Goal: Task Accomplishment & Management: Manage account settings

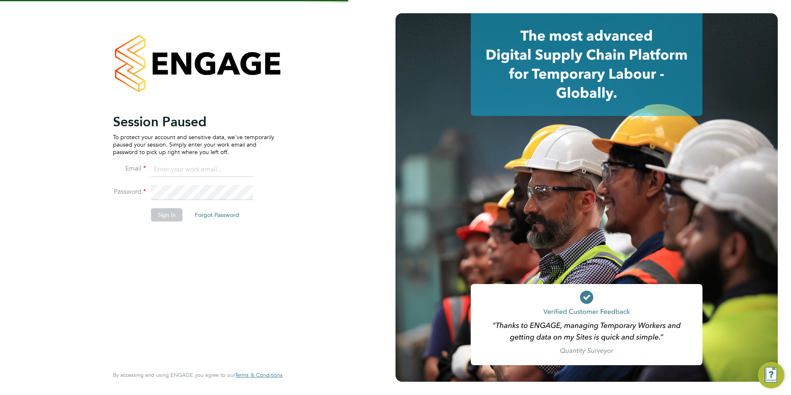
type input "lauren.bowron@pcrnet.co.uk"
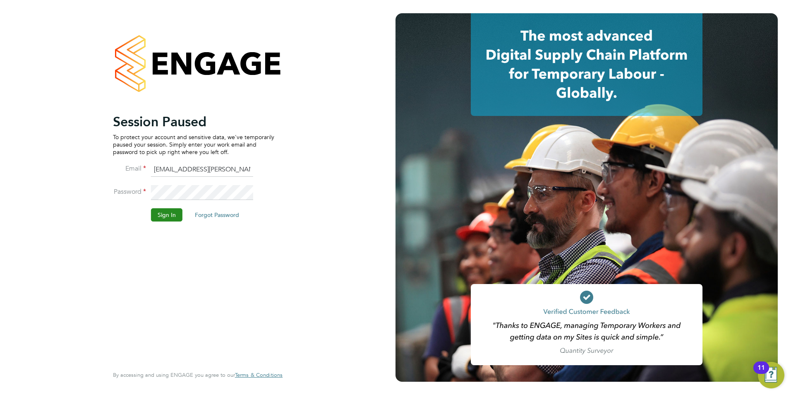
click at [164, 218] on button "Sign In" at bounding box center [166, 214] width 31 height 13
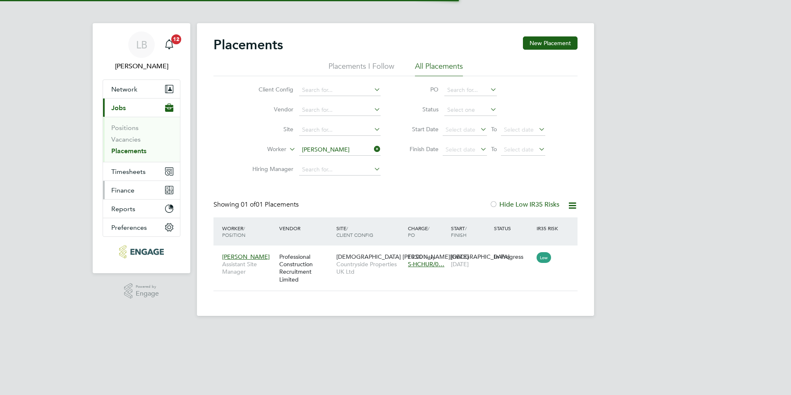
scroll to position [8, 39]
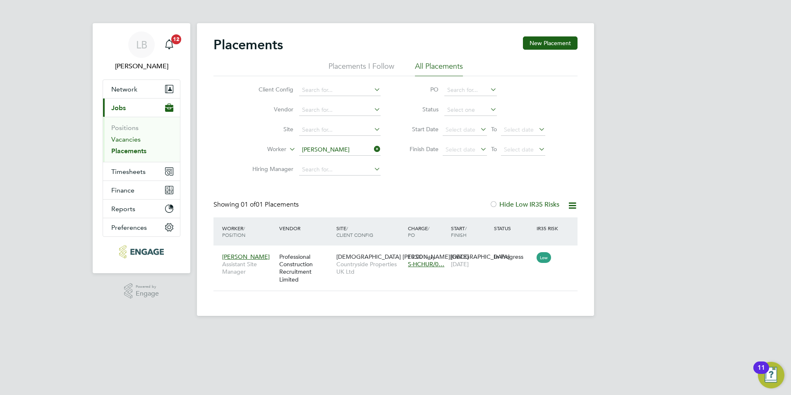
click at [132, 138] on link "Vacancies" at bounding box center [125, 139] width 29 height 8
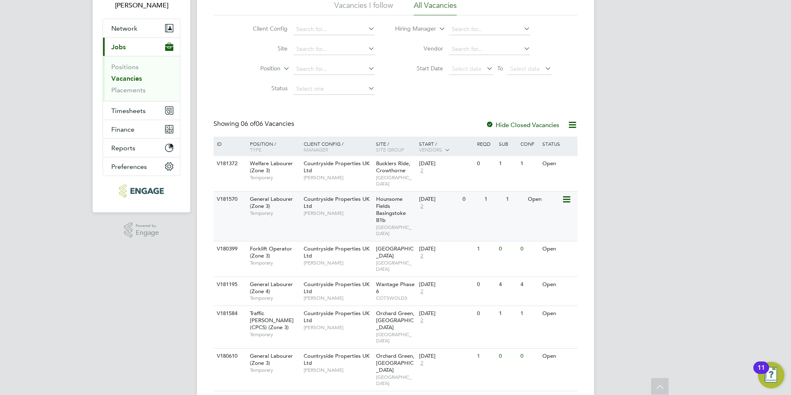
scroll to position [66, 0]
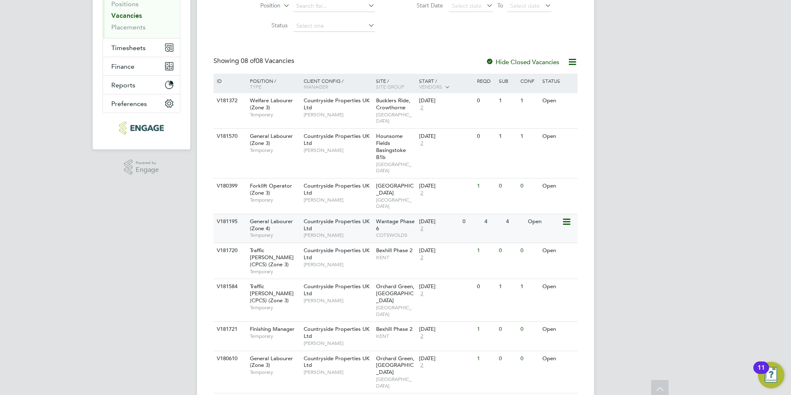
scroll to position [124, 0]
click at [567, 324] on icon at bounding box center [566, 329] width 8 height 10
click at [541, 325] on li "View Details" at bounding box center [547, 328] width 48 height 12
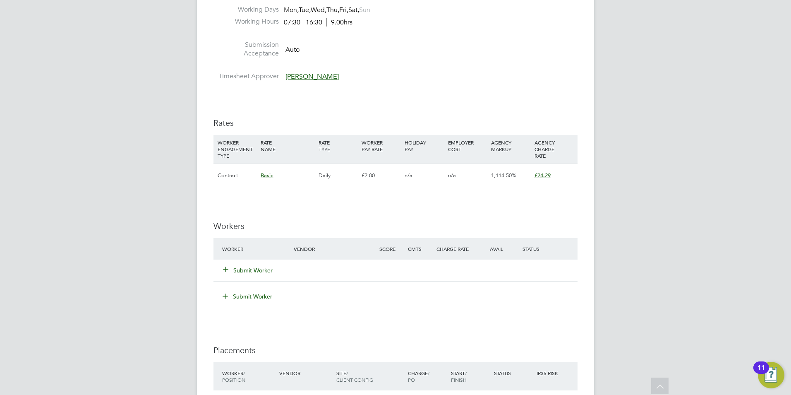
scroll to position [538, 0]
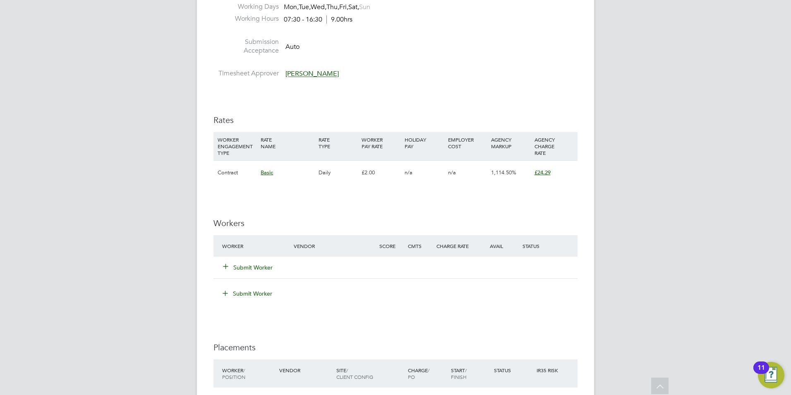
click at [263, 273] on div "Submit Worker" at bounding box center [263, 267] width 86 height 15
click at [260, 268] on button "Submit Worker" at bounding box center [248, 267] width 50 height 8
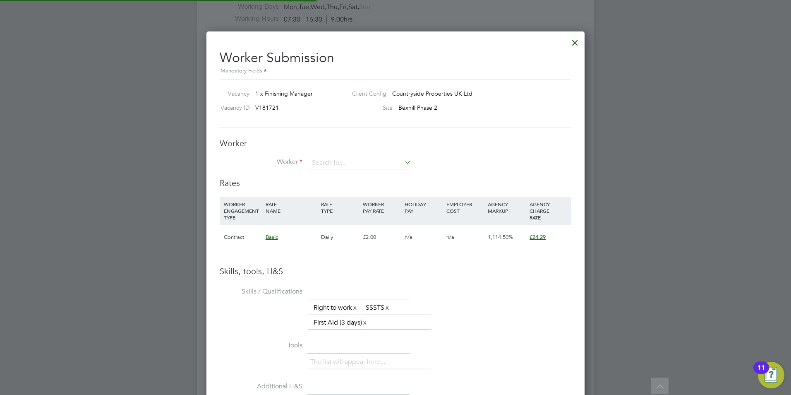
scroll to position [545, 378]
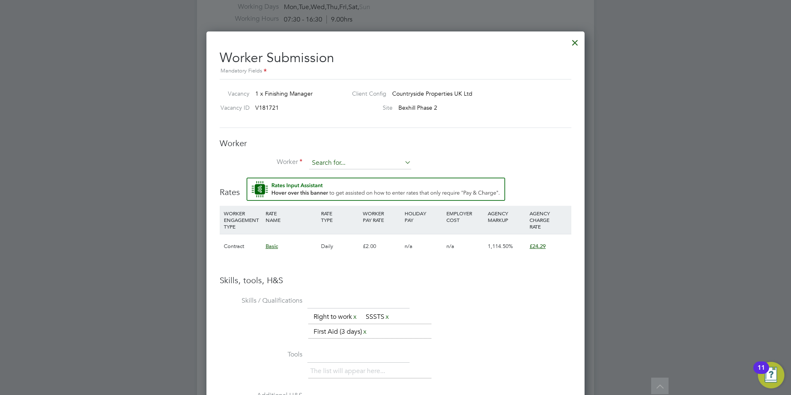
click at [358, 166] on input at bounding box center [360, 163] width 102 height 12
click at [354, 173] on li "Sean Stuar t (136)" at bounding box center [364, 174] width 110 height 11
type input "Sean Stuart (136)"
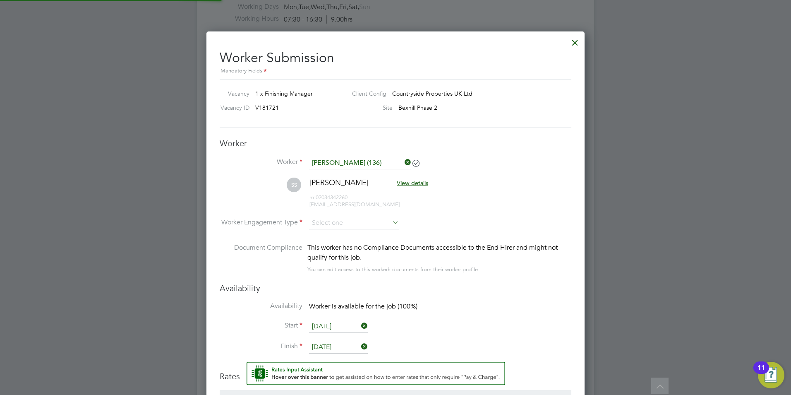
scroll to position [4, 4]
click at [403, 161] on icon at bounding box center [403, 162] width 0 height 12
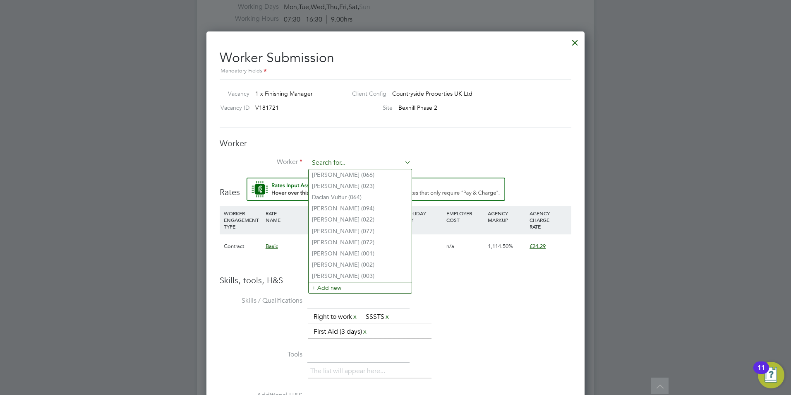
click at [359, 162] on input at bounding box center [360, 163] width 102 height 12
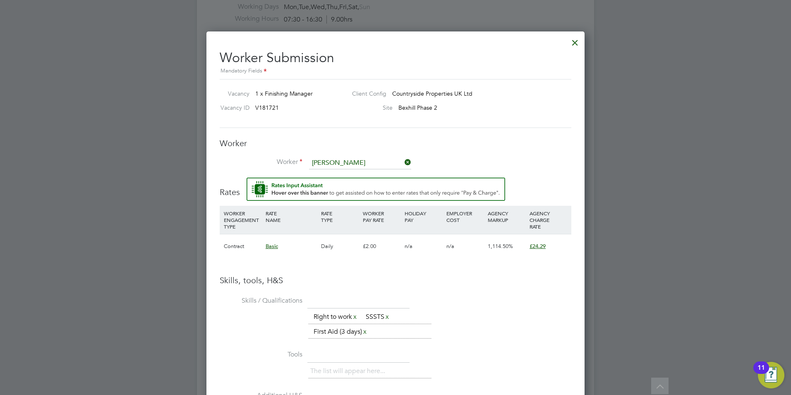
click at [349, 182] on li "Stuart Smith (01252330090)" at bounding box center [381, 185] width 144 height 11
type input "Stuart Smith (01252330090)"
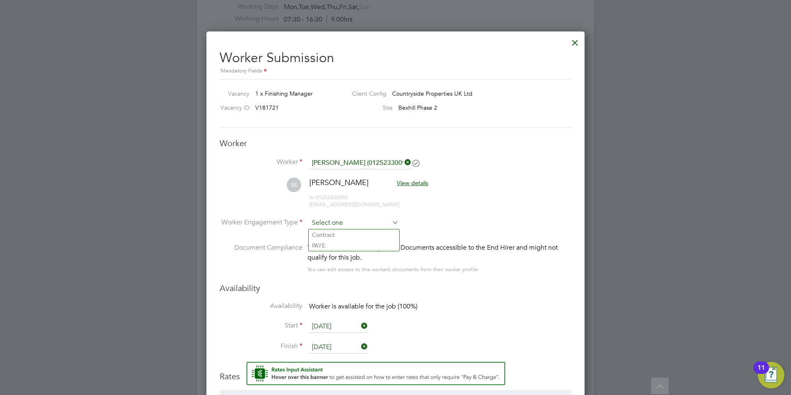
click at [355, 223] on input at bounding box center [354, 223] width 90 height 12
click at [343, 232] on li "Contract" at bounding box center [354, 234] width 91 height 11
type input "Contract"
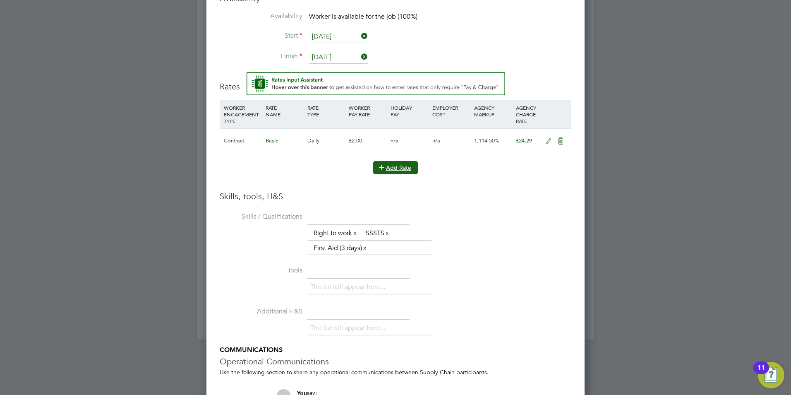
click at [389, 167] on button "Add Rate" at bounding box center [395, 167] width 45 height 13
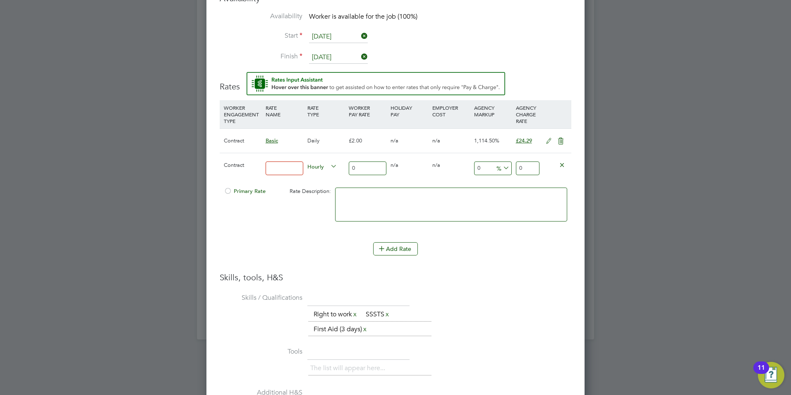
click at [289, 168] on input at bounding box center [285, 168] width 38 height 14
type input "FM"
drag, startPoint x: 528, startPoint y: 168, endPoint x: 490, endPoint y: 163, distance: 38.0
click at [491, 165] on div "Contract FM Hourly 0 0 n/a 0 n/a 0 0 % 0" at bounding box center [396, 168] width 352 height 31
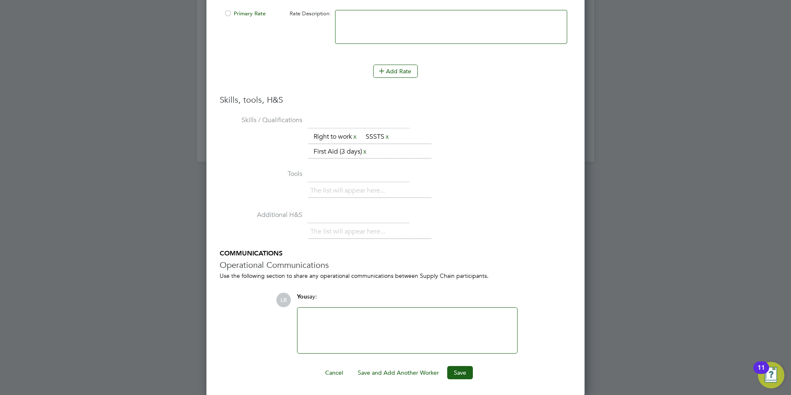
scroll to position [1006, 0]
type input "325"
click at [457, 368] on button "Save" at bounding box center [460, 371] width 26 height 13
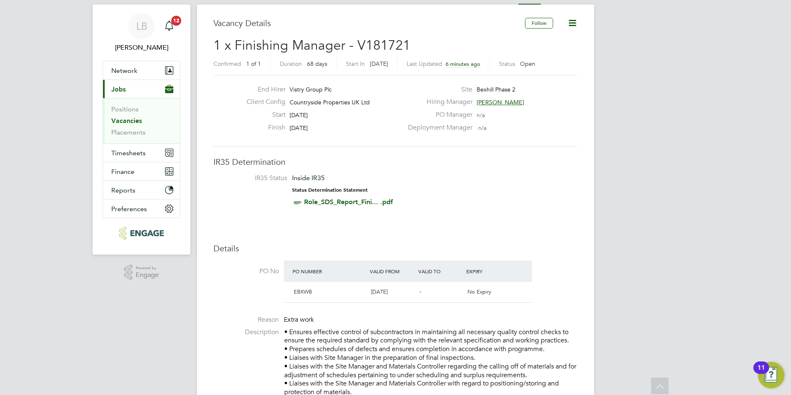
scroll to position [0, 0]
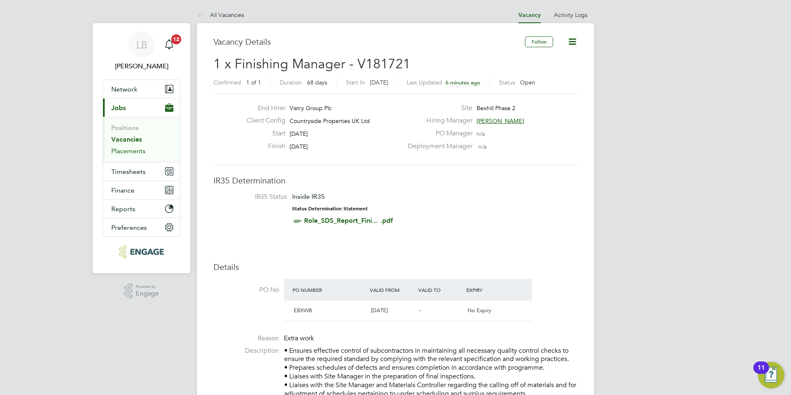
click at [134, 151] on link "Placements" at bounding box center [128, 151] width 34 height 8
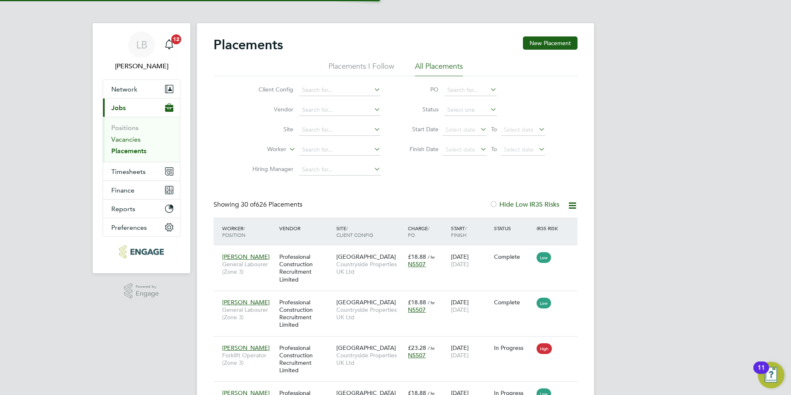
scroll to position [31, 72]
click at [319, 151] on input at bounding box center [339, 150] width 81 height 12
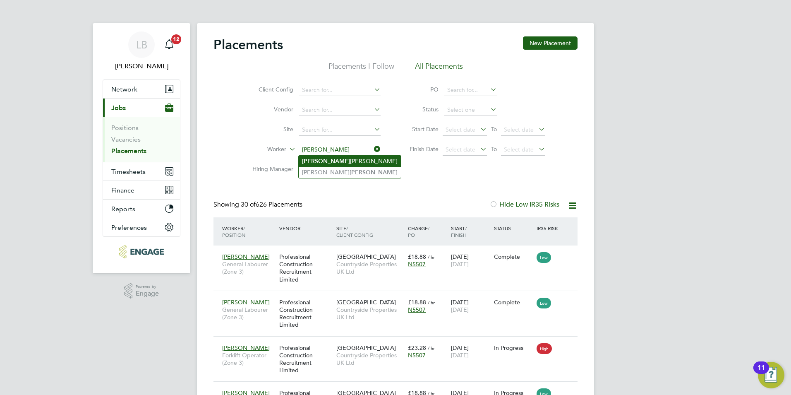
click at [315, 158] on b "Stuart" at bounding box center [326, 161] width 48 height 7
type input "[PERSON_NAME]"
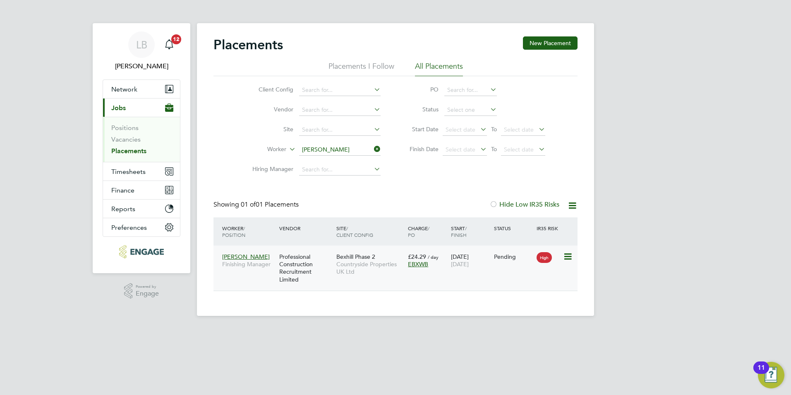
click at [566, 258] on icon at bounding box center [567, 256] width 8 height 10
click at [507, 304] on li "Start" at bounding box center [529, 308] width 85 height 12
type input "[PERSON_NAME]"
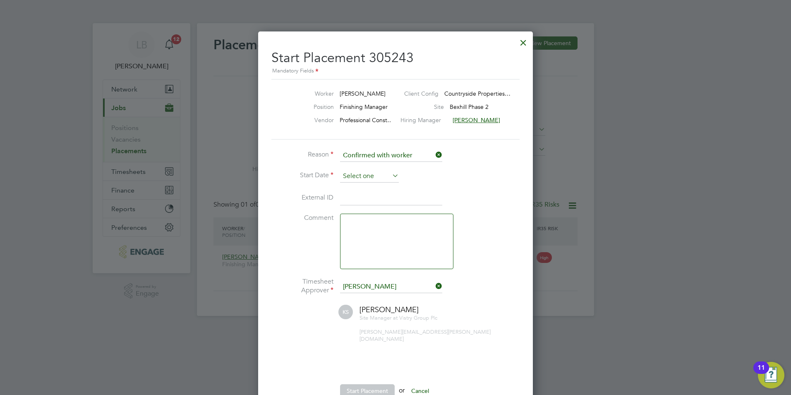
click at [368, 180] on input at bounding box center [369, 176] width 59 height 12
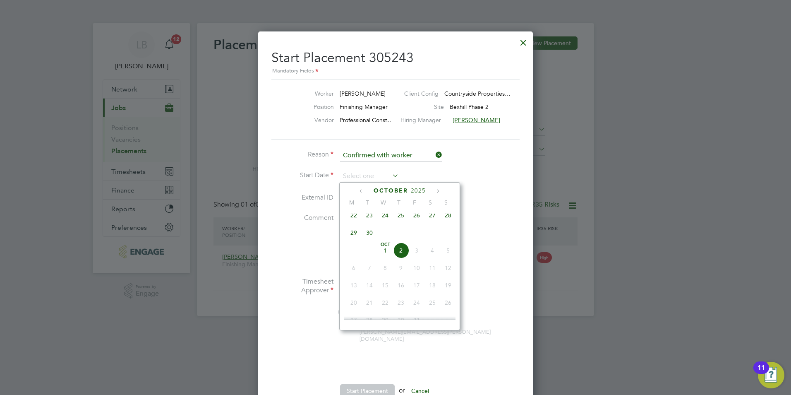
click at [352, 223] on span "22" at bounding box center [354, 215] width 16 height 16
type input "22 Sep 2025"
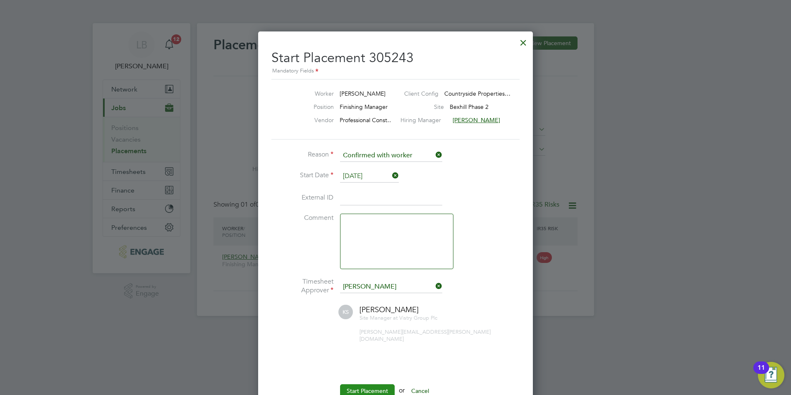
click at [374, 385] on button "Start Placement" at bounding box center [367, 390] width 55 height 13
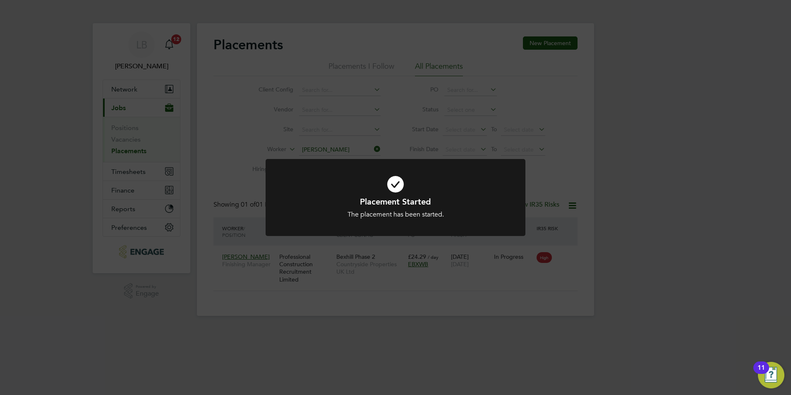
click at [390, 182] on icon at bounding box center [395, 184] width 215 height 32
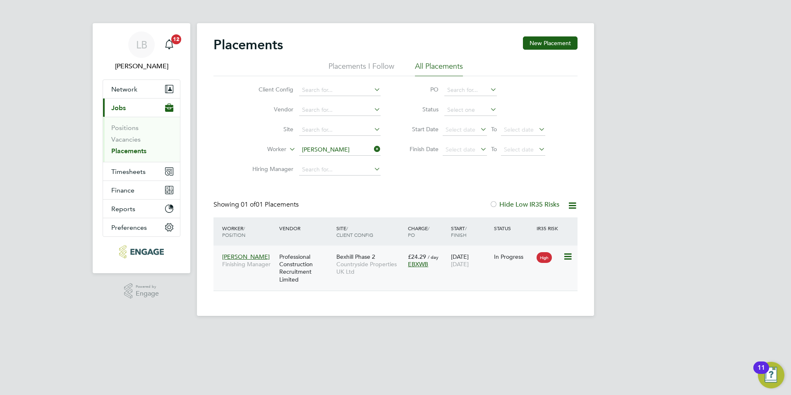
click at [428, 278] on div "Stuart Smith Finishing Manager Professional Construction Recruitment Limited Be…" at bounding box center [395, 267] width 364 height 45
click at [570, 259] on icon at bounding box center [567, 256] width 8 height 10
click at [514, 274] on li "Show change log" at bounding box center [529, 276] width 85 height 12
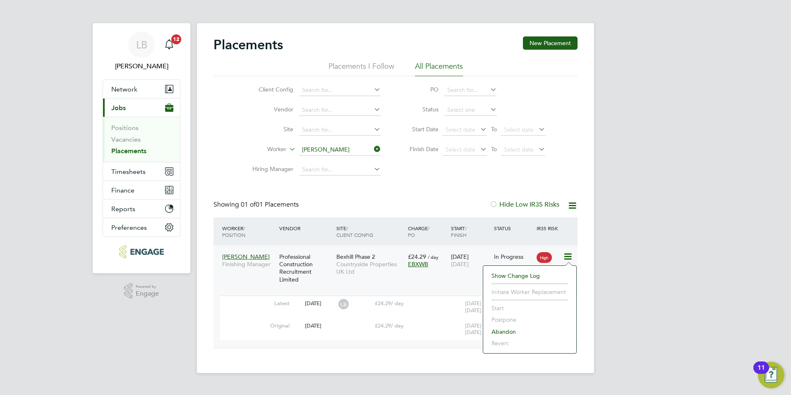
click at [600, 312] on div "LB Lauren Bowron Notifications 12 Applications: Network Team Members Businesses…" at bounding box center [395, 193] width 791 height 386
click at [240, 256] on span "[PERSON_NAME]" at bounding box center [246, 256] width 48 height 7
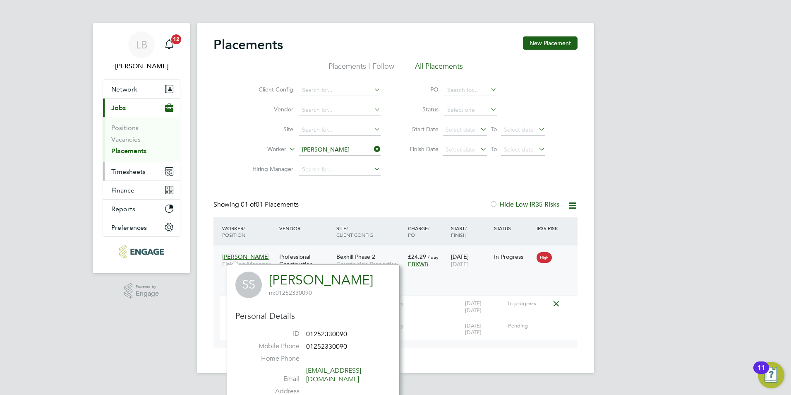
click at [129, 174] on span "Timesheets" at bounding box center [128, 172] width 34 height 8
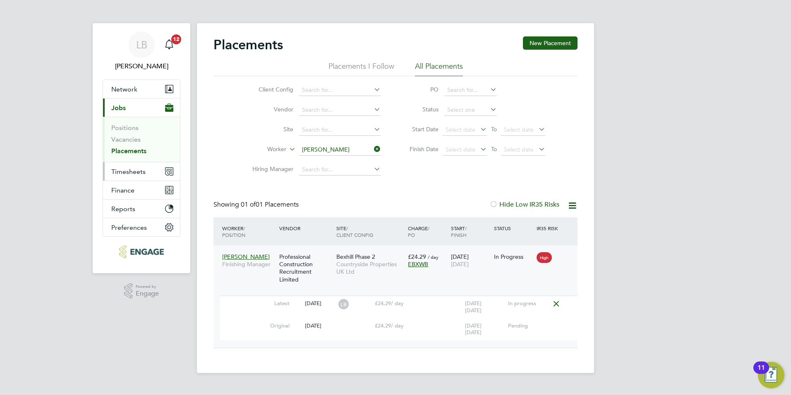
click at [137, 172] on span "Timesheets" at bounding box center [128, 172] width 34 height 8
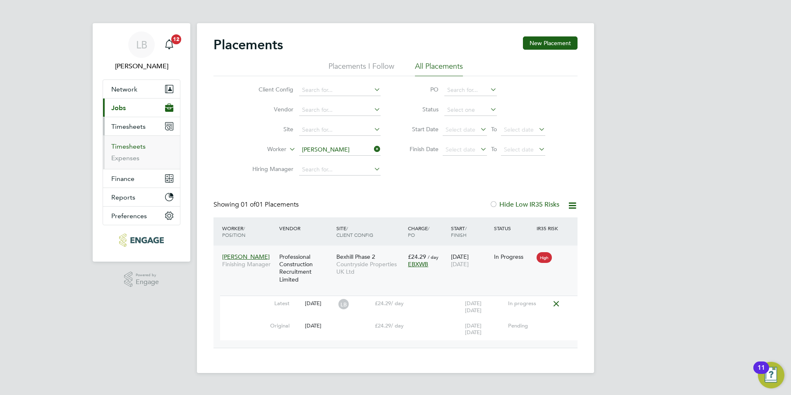
click at [128, 148] on link "Timesheets" at bounding box center [128, 146] width 34 height 8
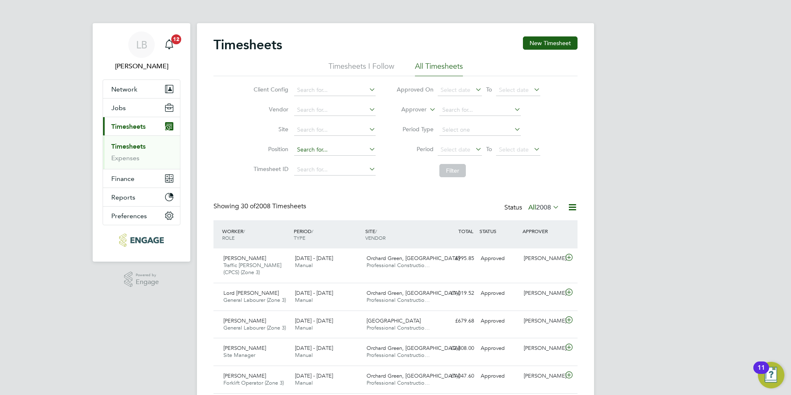
click at [317, 149] on input at bounding box center [334, 150] width 81 height 12
click at [537, 49] on button "New Timesheet" at bounding box center [550, 42] width 55 height 13
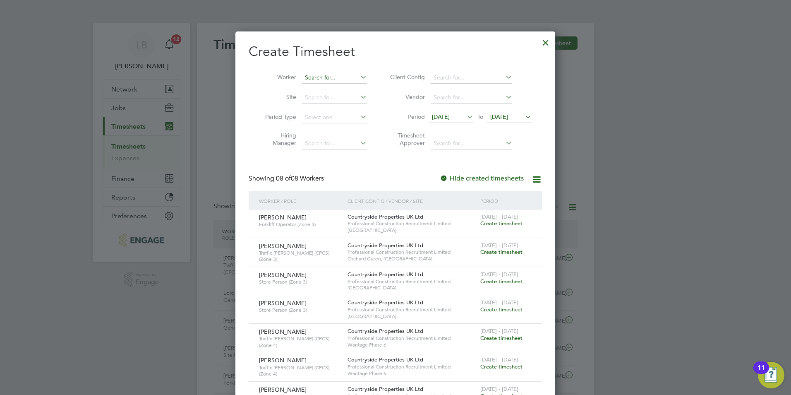
click at [313, 77] on input at bounding box center [334, 78] width 65 height 12
click at [314, 98] on b "Stuart" at bounding box center [329, 99] width 48 height 7
type input "[PERSON_NAME]"
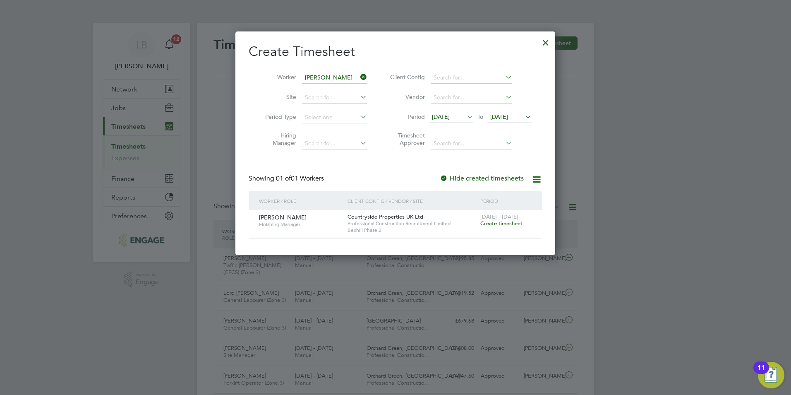
click at [492, 224] on span "Create timesheet" at bounding box center [501, 223] width 42 height 7
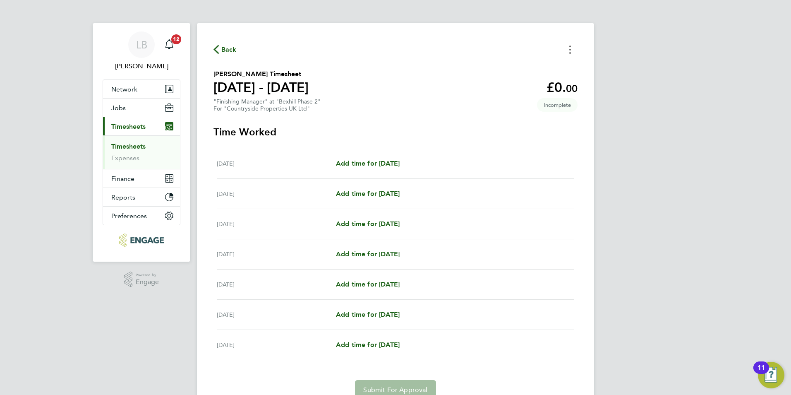
click at [563, 54] on button "Timesheets Menu" at bounding box center [570, 49] width 15 height 13
click at [383, 100] on section "Stuart Smith's Timesheet 22 - 28 Sept 2025 £0. 00 "Finishing Manager" at "Bexhi…" at bounding box center [395, 90] width 364 height 43
click at [218, 48] on icon "button" at bounding box center [215, 49] width 5 height 9
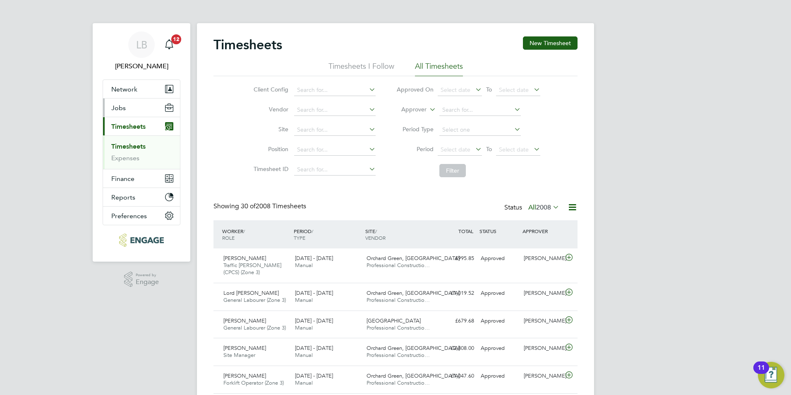
click at [120, 110] on span "Jobs" at bounding box center [118, 108] width 14 height 8
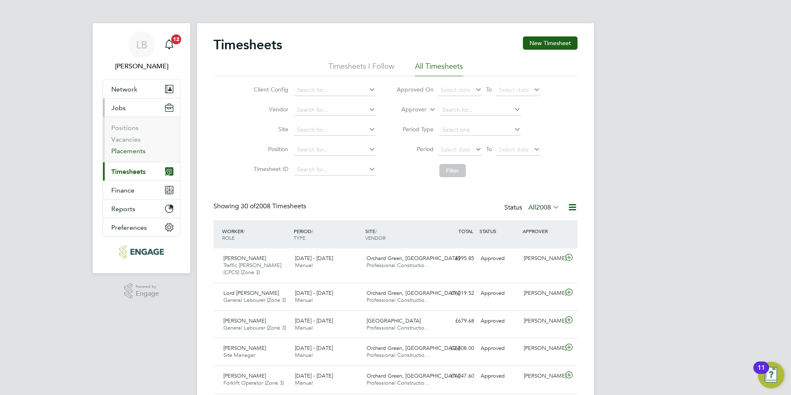
click at [130, 149] on link "Placements" at bounding box center [128, 151] width 34 height 8
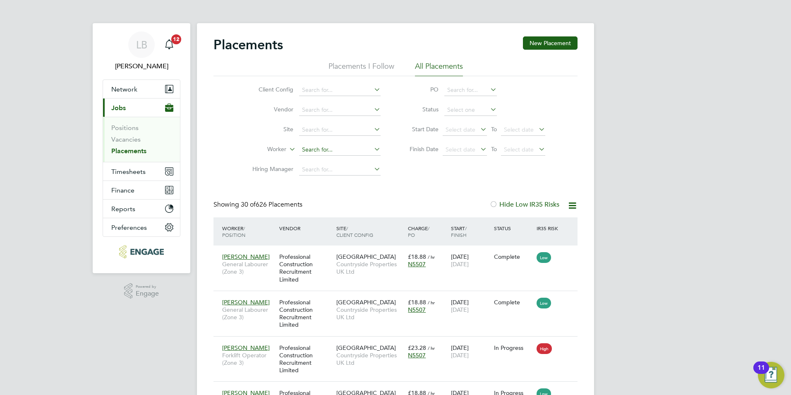
click at [307, 153] on input at bounding box center [339, 150] width 81 height 12
click at [313, 165] on li "Stuart Smith" at bounding box center [350, 161] width 102 height 11
type input "[PERSON_NAME]"
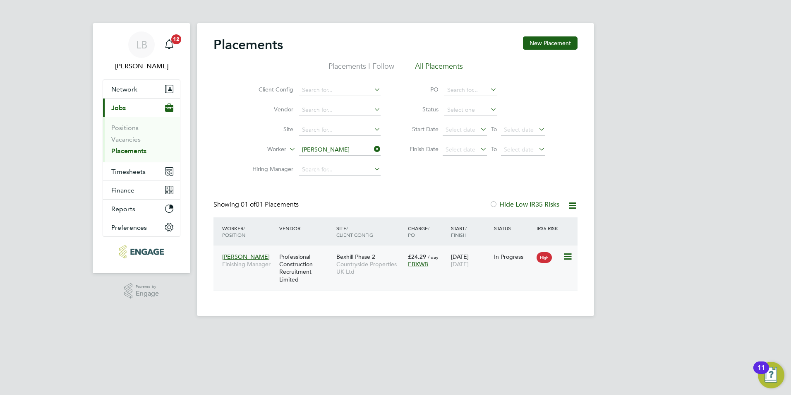
click at [457, 283] on div "Stuart Smith Finishing Manager Professional Construction Recruitment Limited Be…" at bounding box center [395, 267] width 364 height 45
click at [564, 255] on icon at bounding box center [567, 256] width 8 height 10
click at [533, 273] on li "Show change log" at bounding box center [529, 276] width 85 height 12
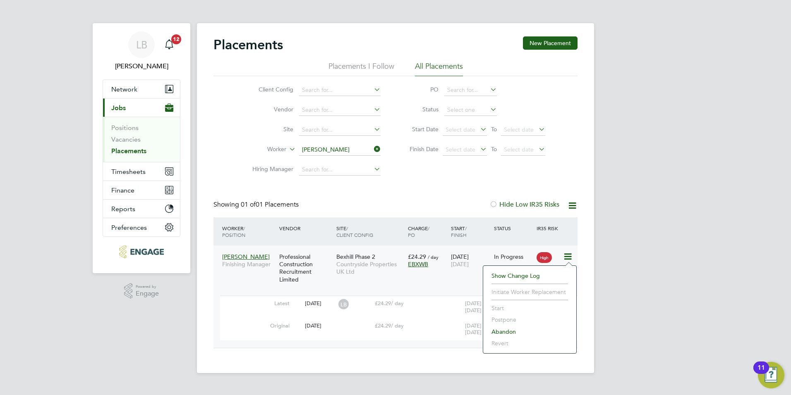
click at [240, 257] on span "[PERSON_NAME]" at bounding box center [246, 256] width 48 height 7
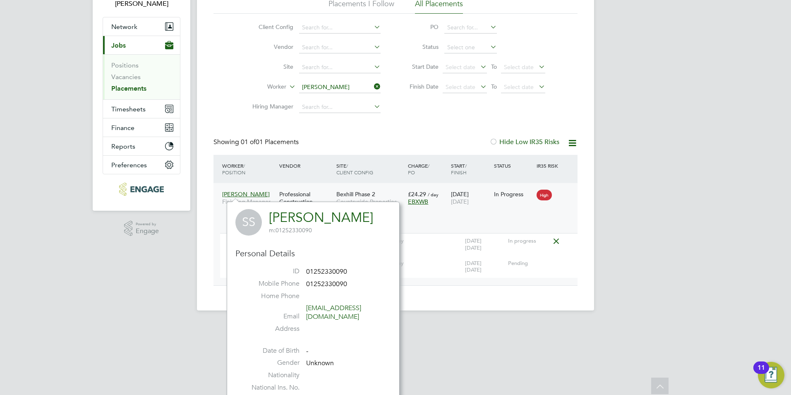
click at [613, 266] on div "LB Lauren Bowron Notifications 12 Applications: Network Team Members Businesses…" at bounding box center [395, 131] width 791 height 386
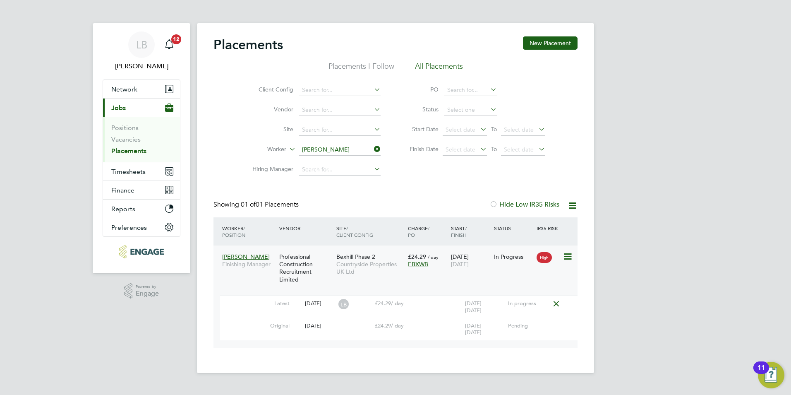
click at [415, 256] on span "£24.29" at bounding box center [417, 256] width 18 height 7
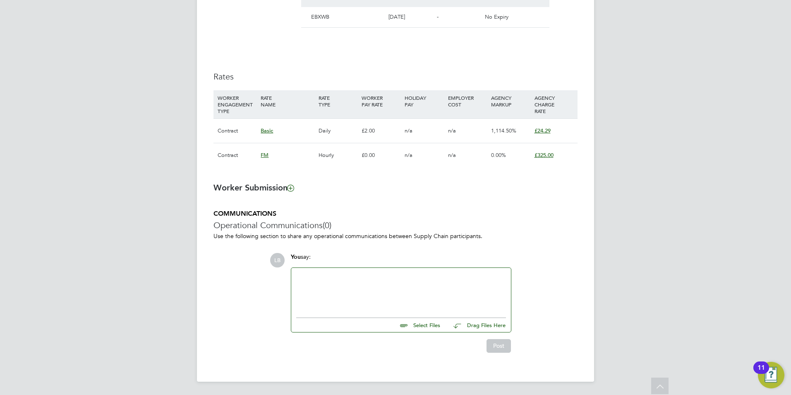
click at [544, 156] on span "£325.00" at bounding box center [543, 154] width 19 height 7
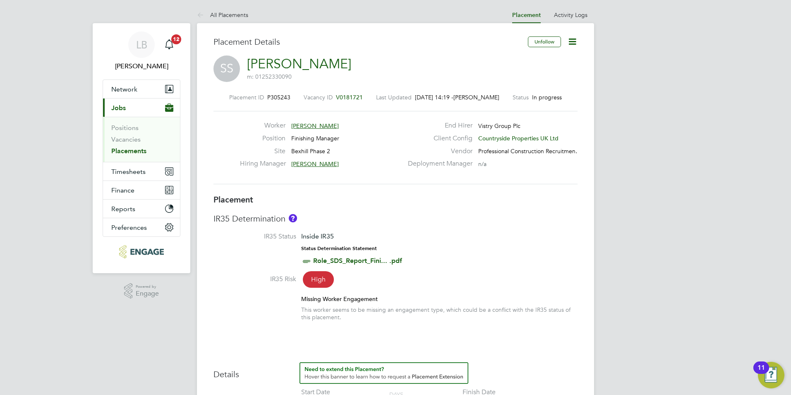
click at [576, 37] on icon at bounding box center [572, 41] width 10 height 10
click at [559, 71] on li "Timesheet Settings" at bounding box center [545, 73] width 61 height 12
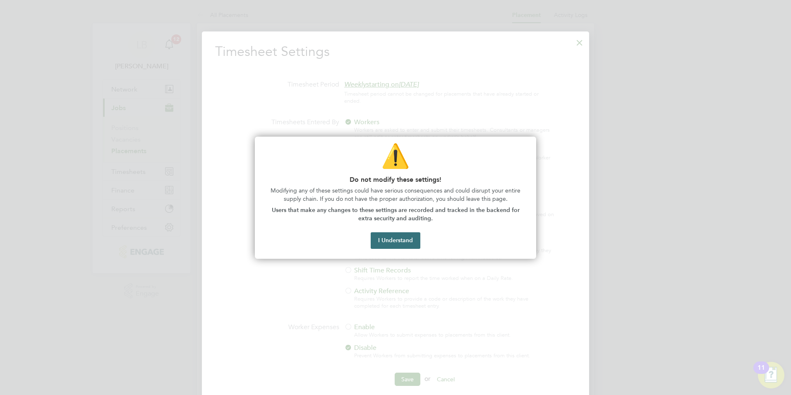
click at [404, 244] on button "I Understand" at bounding box center [396, 240] width 50 height 17
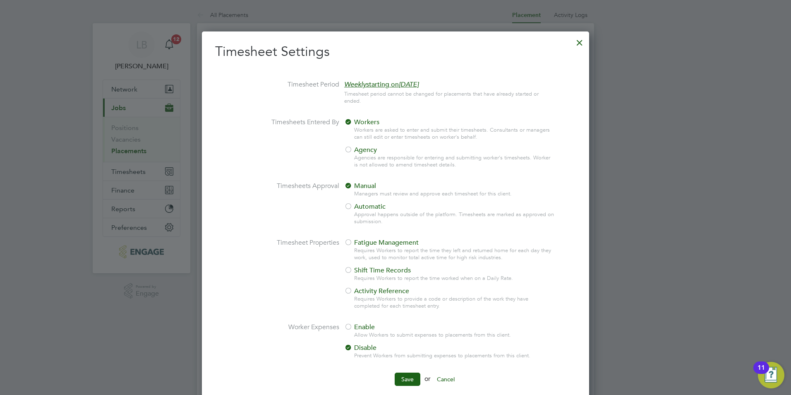
click at [577, 45] on div at bounding box center [579, 40] width 15 height 15
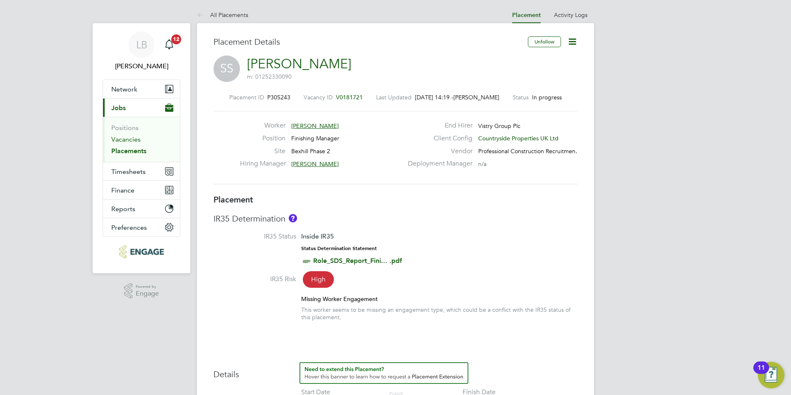
click at [131, 141] on link "Vacancies" at bounding box center [125, 139] width 29 height 8
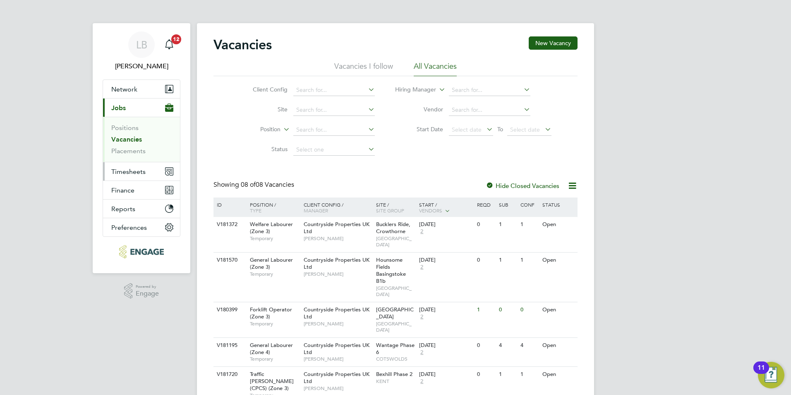
click at [139, 170] on span "Timesheets" at bounding box center [128, 172] width 34 height 8
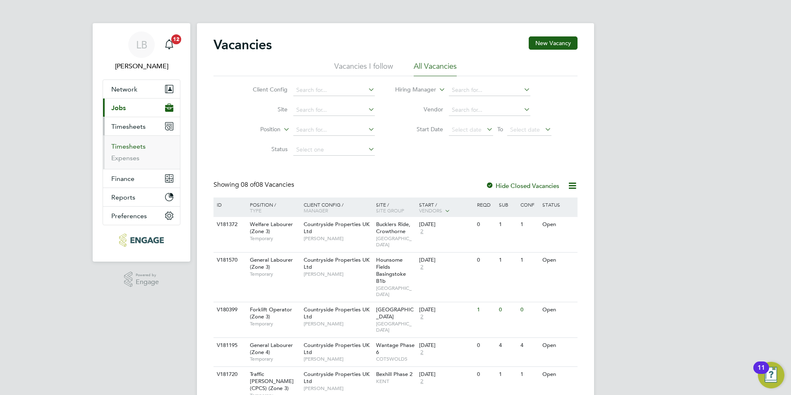
click at [138, 146] on link "Timesheets" at bounding box center [128, 146] width 34 height 8
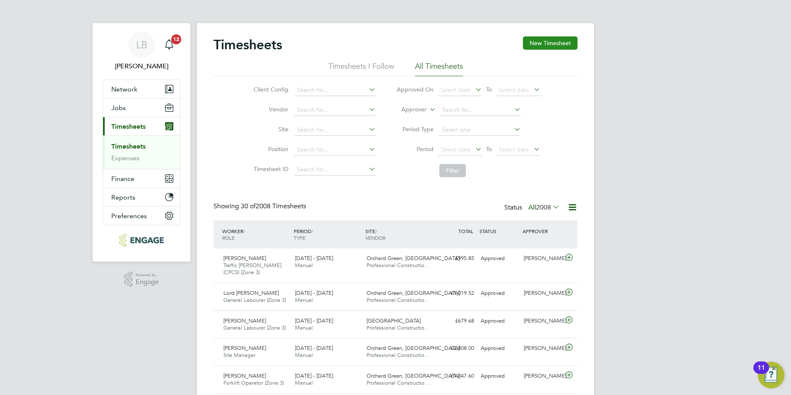
click at [556, 45] on button "New Timesheet" at bounding box center [550, 42] width 55 height 13
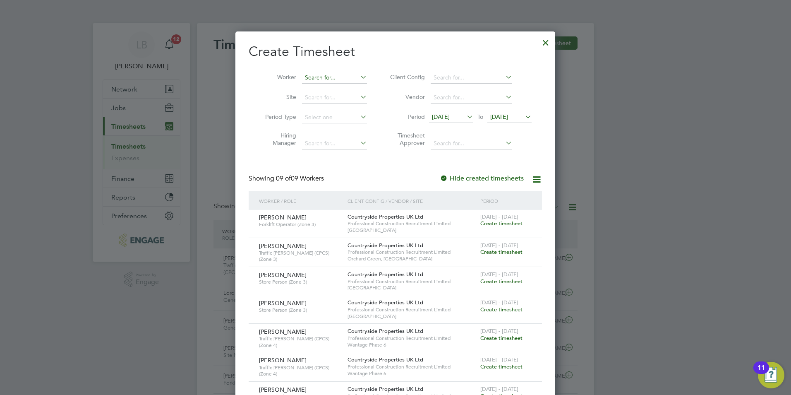
click at [316, 79] on input at bounding box center [334, 78] width 65 height 12
click at [316, 103] on b "Stuart" at bounding box center [329, 99] width 48 height 7
type input "[PERSON_NAME]"
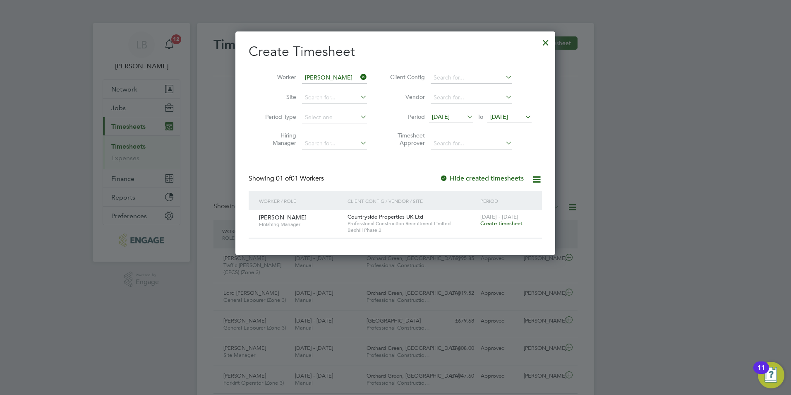
click at [515, 226] on span "Create timesheet" at bounding box center [501, 223] width 42 height 7
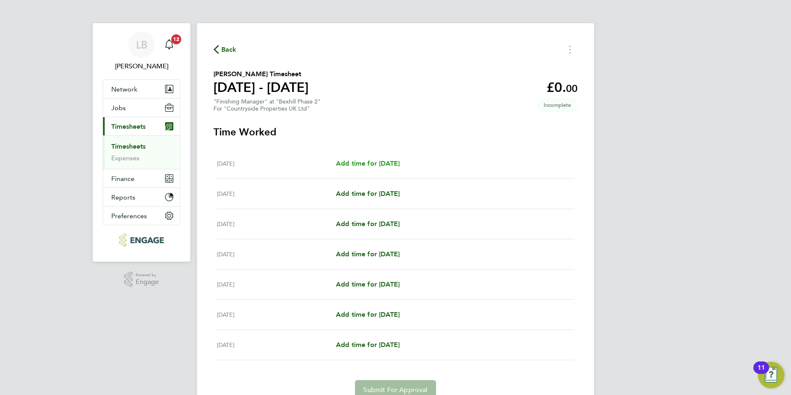
click at [387, 160] on span "Add time for Mon 22 Sep" at bounding box center [368, 163] width 64 height 8
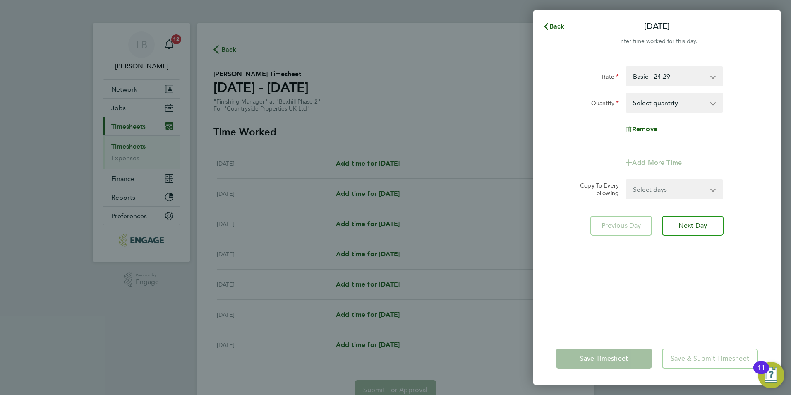
click at [652, 78] on select "Basic - 24.29 FM - 325.00" at bounding box center [669, 76] width 86 height 18
select select "30"
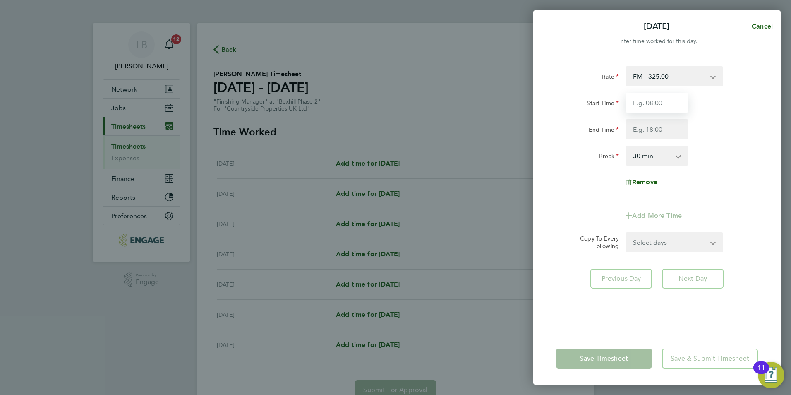
click at [658, 103] on input "Start Time" at bounding box center [656, 103] width 63 height 20
type input "07:30"
type input "09:00"
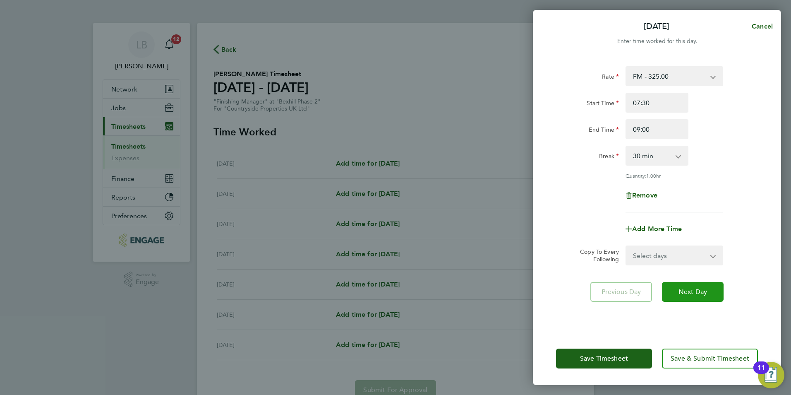
click at [698, 297] on button "Next Day" at bounding box center [693, 292] width 62 height 20
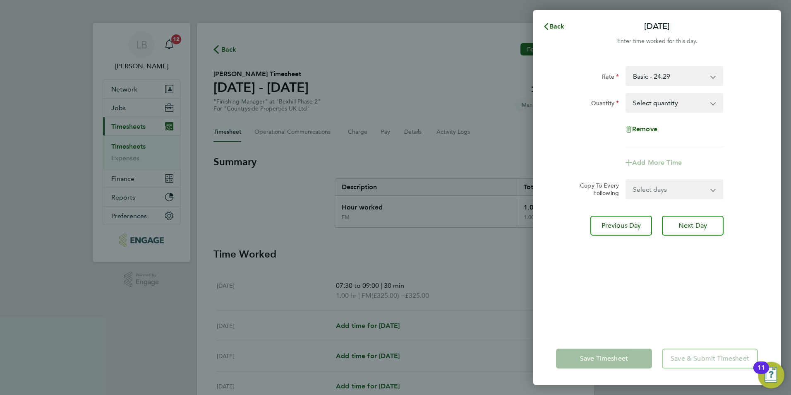
click at [652, 81] on select "Basic - 24.29 FM - 325.00" at bounding box center [669, 76] width 86 height 18
select select "30"
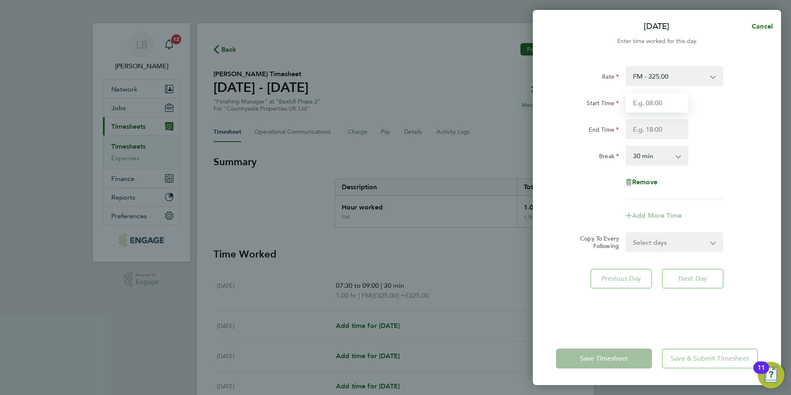
click at [649, 105] on input "Start Time" at bounding box center [656, 103] width 63 height 20
type input "07:30"
type input "09:00"
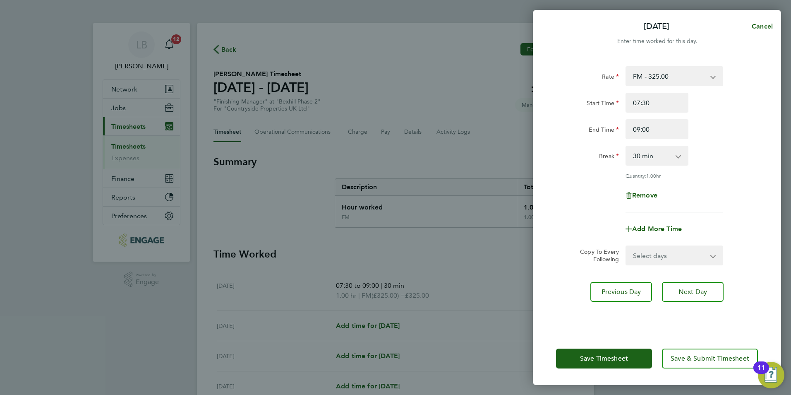
click at [679, 259] on select "Select days Day Weekday (Mon-Fri) Weekend (Sat-Sun) Wednesday Thursday Friday S…" at bounding box center [669, 255] width 87 height 18
select select "WEEKDAY"
click at [626, 246] on select "Select days Day Weekday (Mon-Fri) Weekend (Sat-Sun) Wednesday Thursday Friday S…" at bounding box center [669, 255] width 87 height 18
select select "2025-09-28"
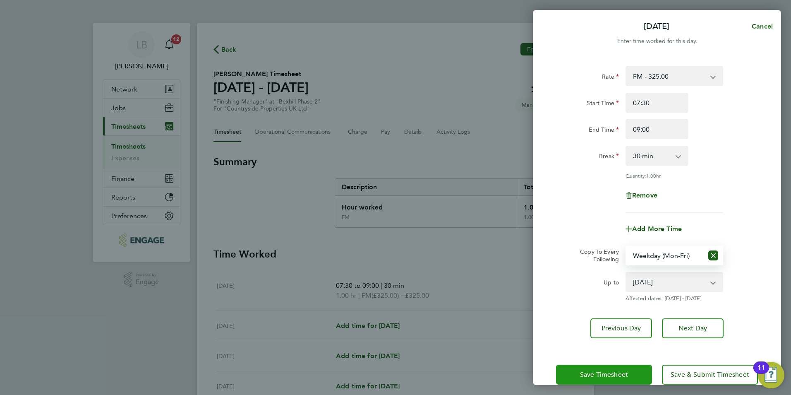
click at [630, 376] on button "Save Timesheet" at bounding box center [604, 374] width 96 height 20
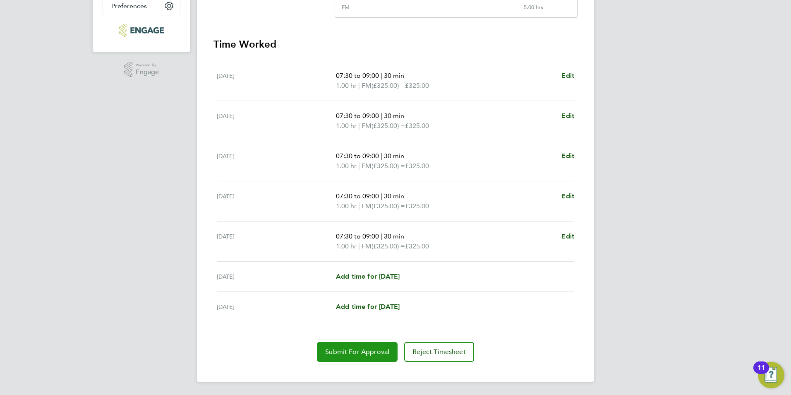
click at [373, 352] on span "Submit For Approval" at bounding box center [357, 351] width 64 height 8
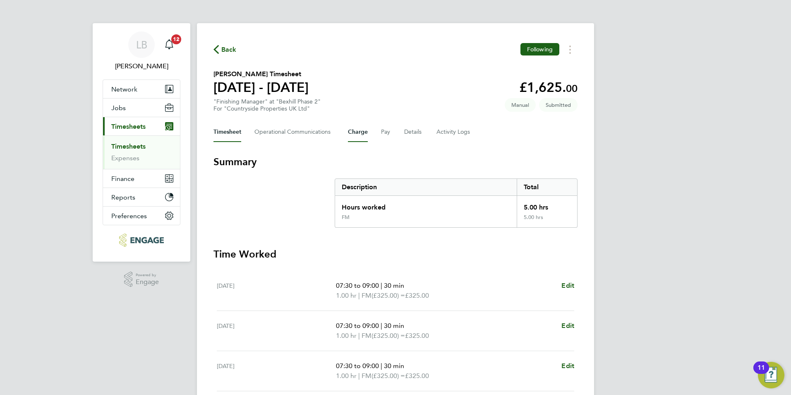
click at [359, 129] on button "Charge" at bounding box center [358, 132] width 20 height 20
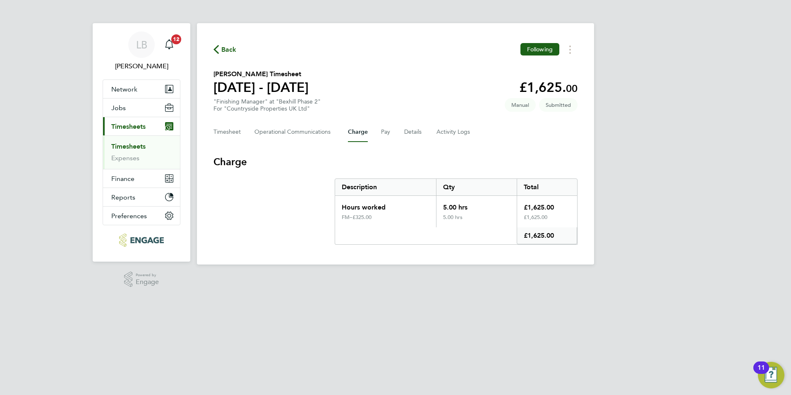
click at [378, 130] on div "Timesheet Operational Communications Charge Pay Details Activity Logs" at bounding box center [395, 132] width 364 height 20
click at [383, 130] on button "Pay" at bounding box center [386, 132] width 10 height 20
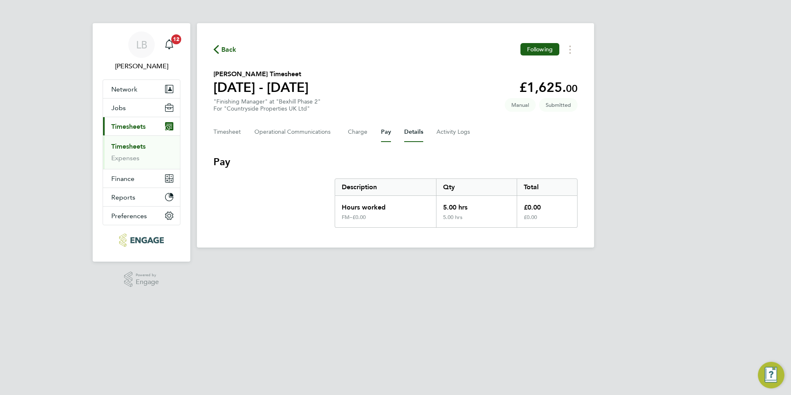
click at [407, 132] on button "Details" at bounding box center [413, 132] width 19 height 20
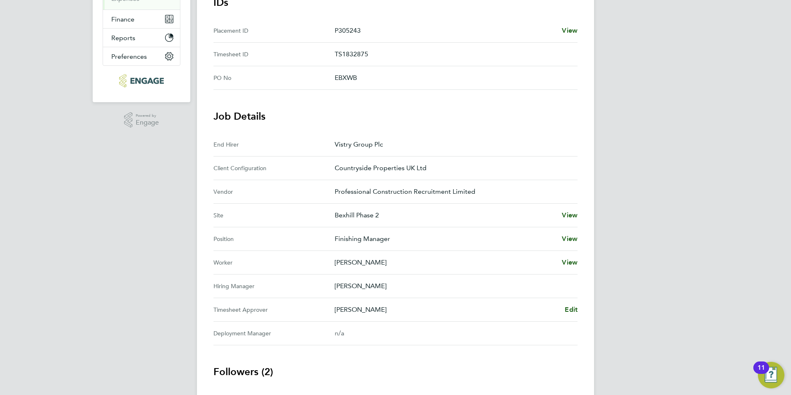
scroll to position [207, 0]
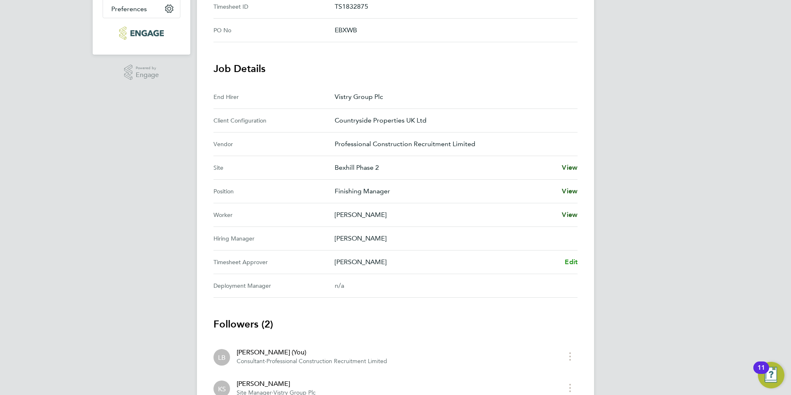
click at [572, 263] on span "Edit" at bounding box center [571, 262] width 13 height 8
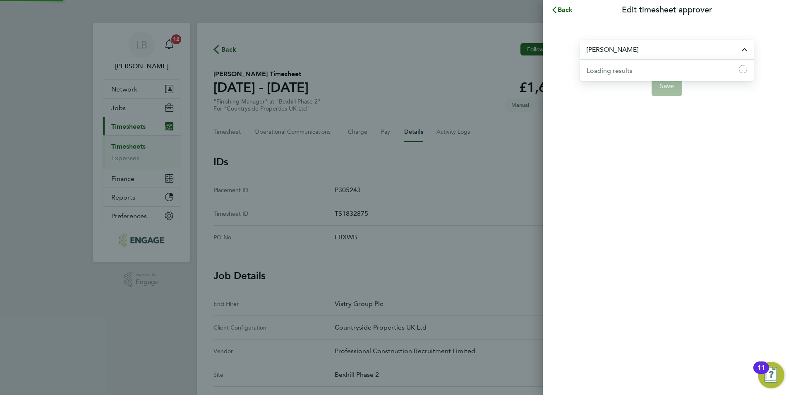
click at [614, 50] on input "[PERSON_NAME]" at bounding box center [667, 49] width 174 height 19
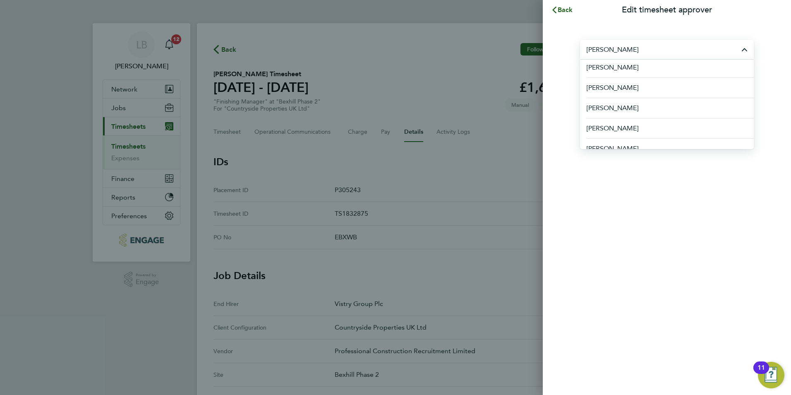
scroll to position [165, 0]
click at [628, 108] on li "[PERSON_NAME]" at bounding box center [667, 107] width 174 height 20
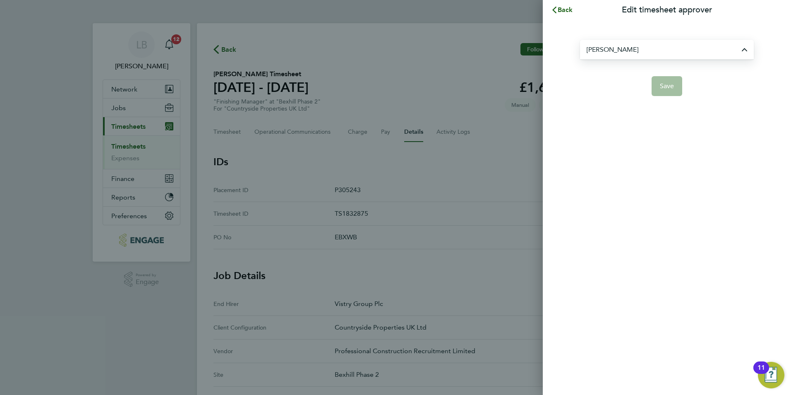
type input "[PERSON_NAME]"
click at [673, 85] on span "Save" at bounding box center [667, 86] width 14 height 8
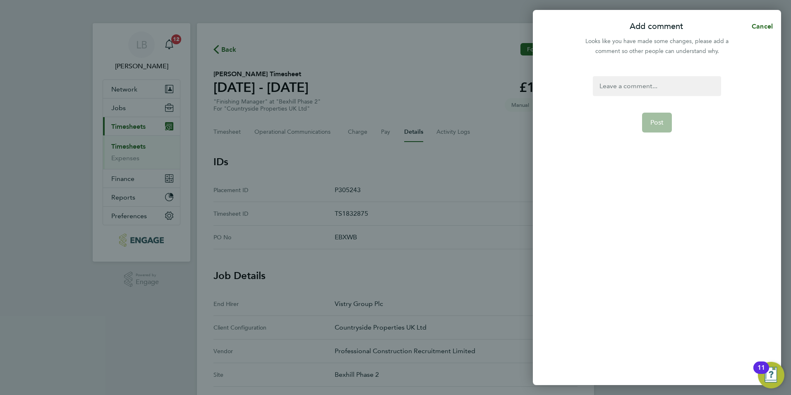
click at [660, 90] on div at bounding box center [657, 86] width 128 height 20
click at [651, 130] on button "Post" at bounding box center [657, 123] width 30 height 20
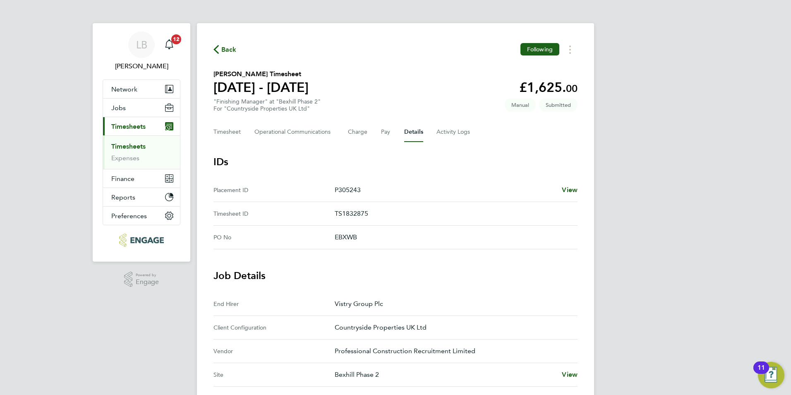
click at [232, 52] on span "Back" at bounding box center [228, 50] width 15 height 10
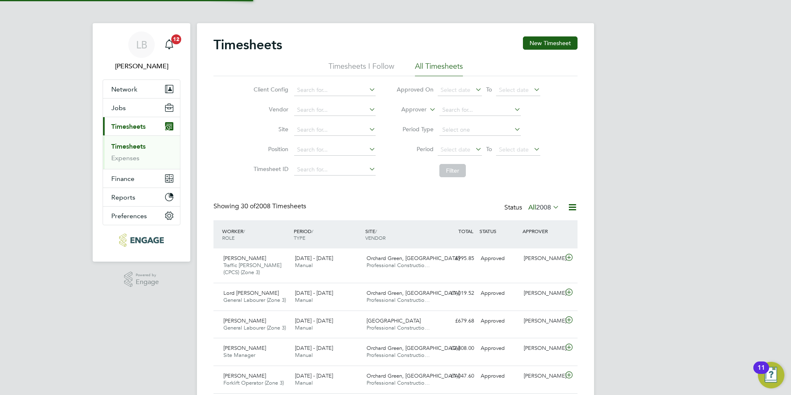
scroll to position [21, 72]
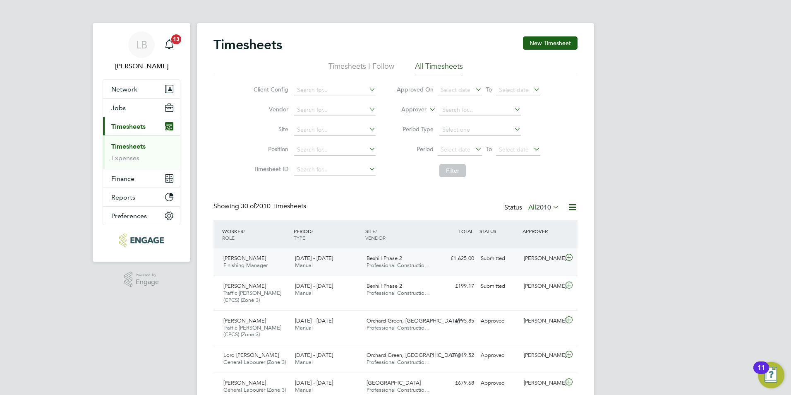
click at [568, 259] on icon at bounding box center [569, 257] width 10 height 7
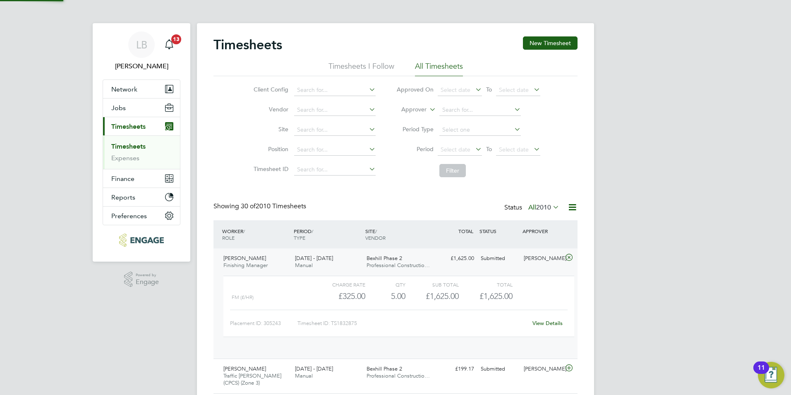
scroll to position [14, 81]
click at [540, 321] on link "View Details" at bounding box center [547, 322] width 30 height 7
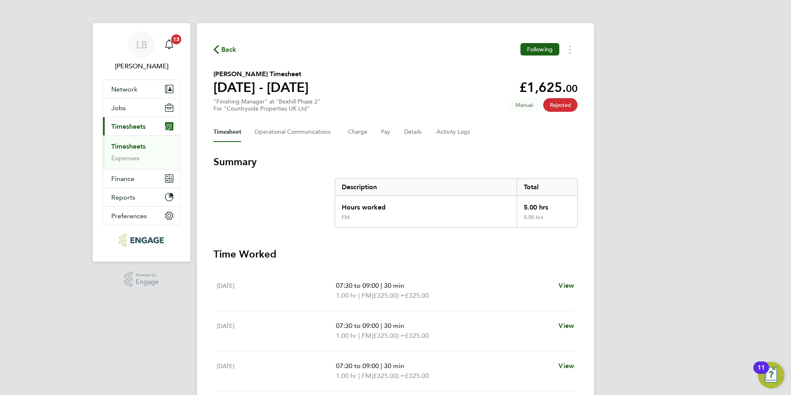
click at [227, 50] on span "Back" at bounding box center [228, 50] width 15 height 10
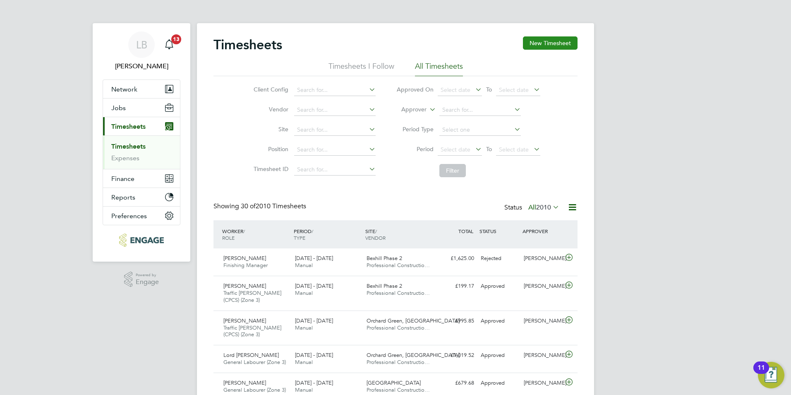
click at [548, 46] on button "New Timesheet" at bounding box center [550, 42] width 55 height 13
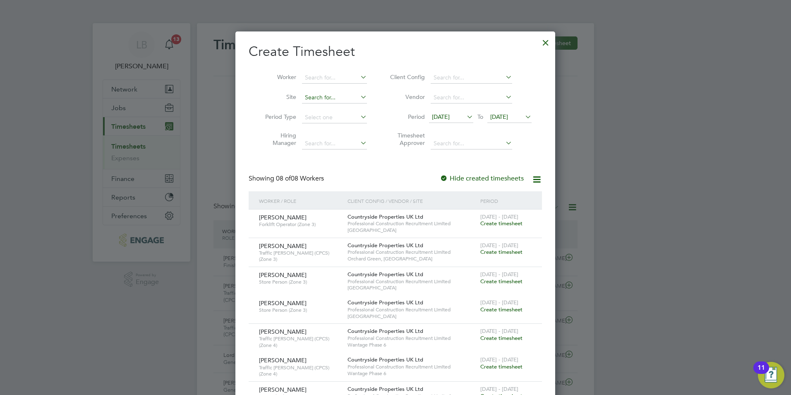
click at [313, 97] on input at bounding box center [334, 98] width 65 height 12
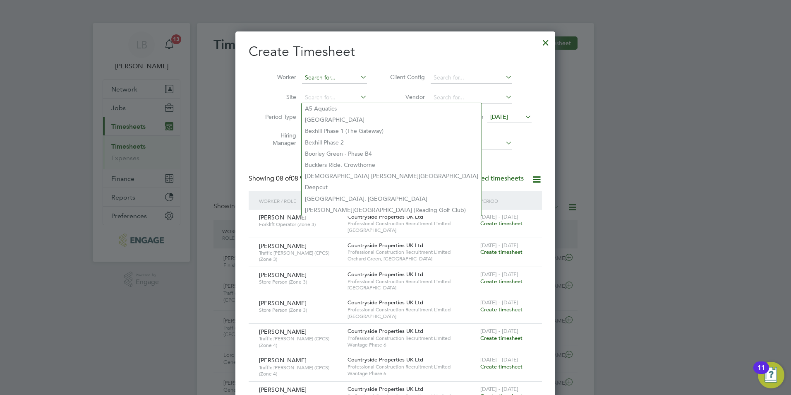
click at [318, 75] on input at bounding box center [334, 78] width 65 height 12
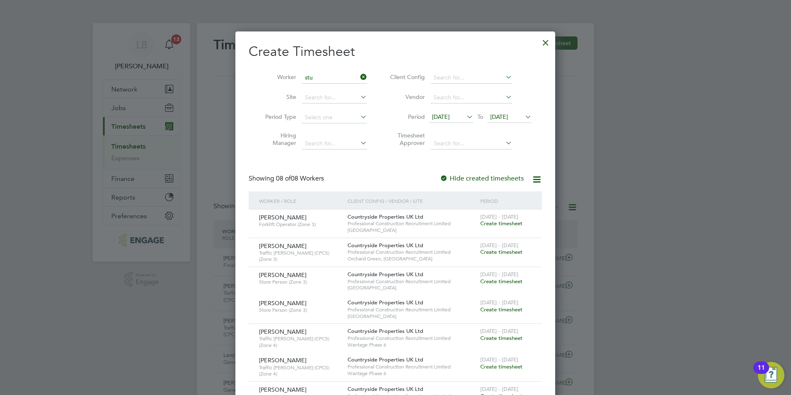
click at [319, 96] on li "Stu [PERSON_NAME]" at bounding box center [337, 99] width 70 height 11
type input "[PERSON_NAME]"
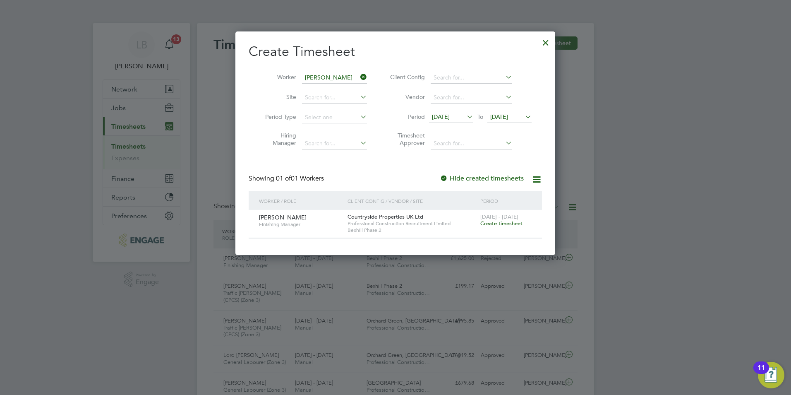
click at [504, 223] on span "Create timesheet" at bounding box center [501, 223] width 42 height 7
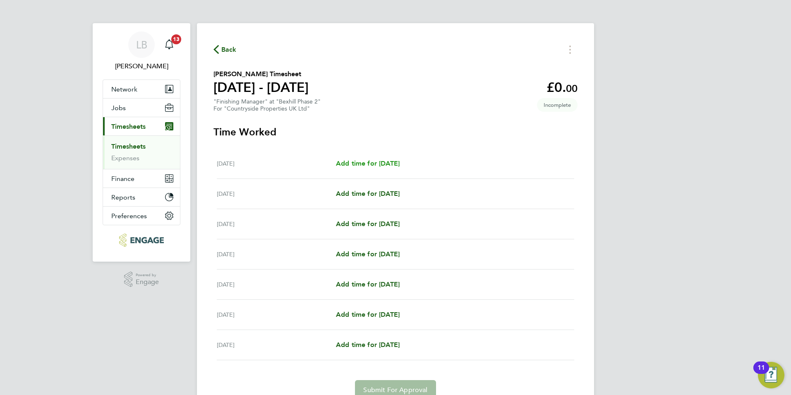
click at [382, 162] on span "Add time for Mon 22 Sep" at bounding box center [368, 163] width 64 height 8
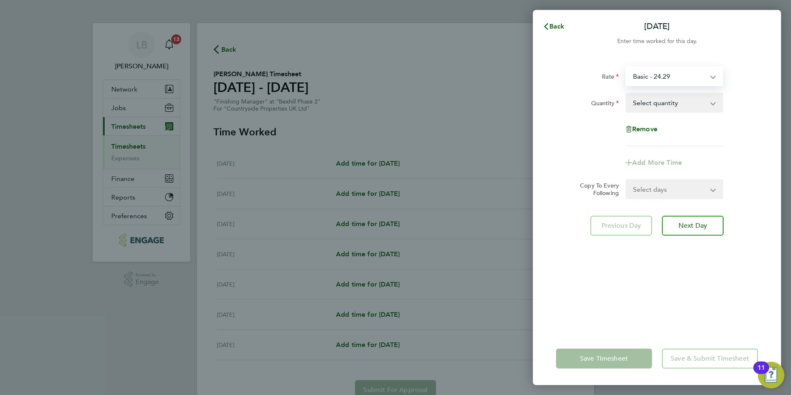
drag, startPoint x: 646, startPoint y: 81, endPoint x: 644, endPoint y: 86, distance: 5.1
click at [646, 81] on select "Basic - 24.29 FM - 325.00" at bounding box center [669, 76] width 86 height 18
select select "30"
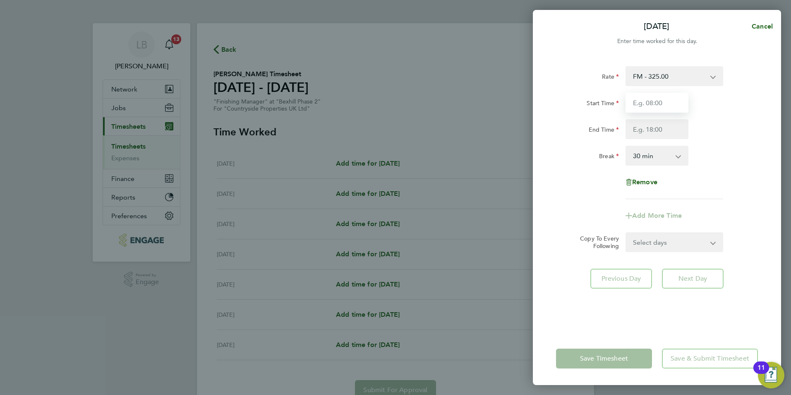
click at [649, 103] on input "Start Time" at bounding box center [656, 103] width 63 height 20
type input "07:30"
type input "09:00"
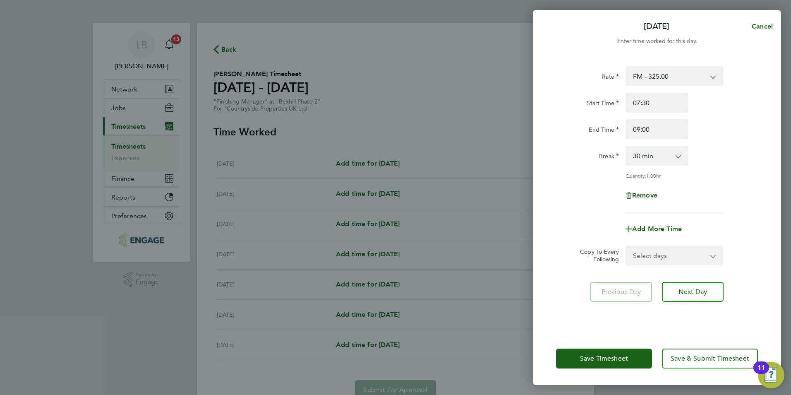
click at [657, 251] on select "Select days Day Weekday (Mon-Fri) Weekend (Sat-Sun) Tuesday Wednesday Thursday …" at bounding box center [669, 255] width 87 height 18
select select "WEEKDAY"
click at [626, 246] on select "Select days Day Weekday (Mon-Fri) Weekend (Sat-Sun) Tuesday Wednesday Thursday …" at bounding box center [669, 255] width 87 height 18
select select "2025-09-28"
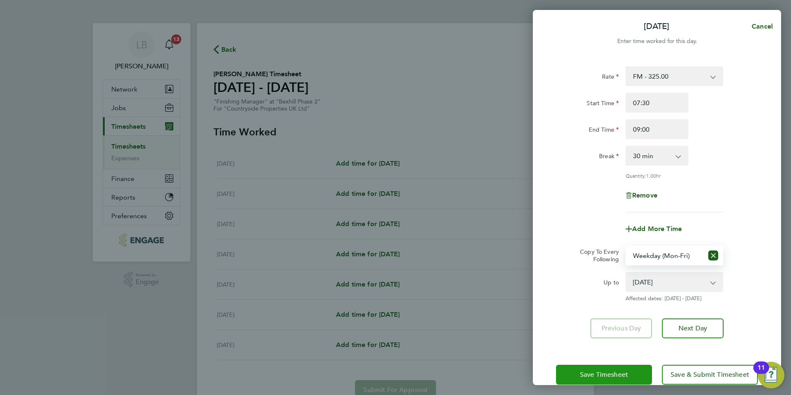
click at [632, 371] on button "Save Timesheet" at bounding box center [604, 374] width 96 height 20
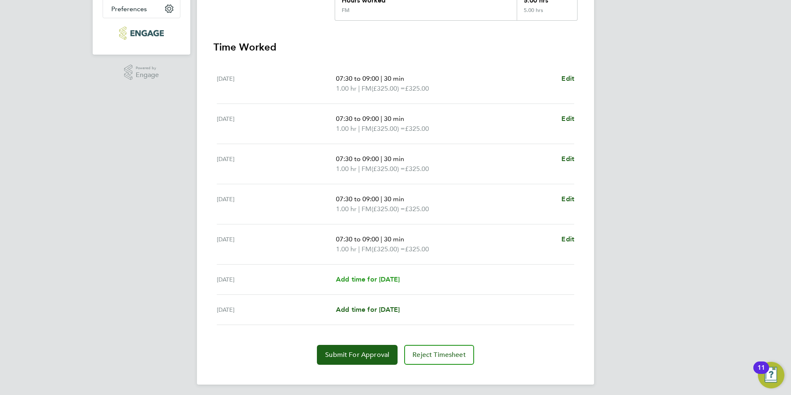
click at [375, 278] on span "Add time for Sat 27 Sep" at bounding box center [368, 279] width 64 height 8
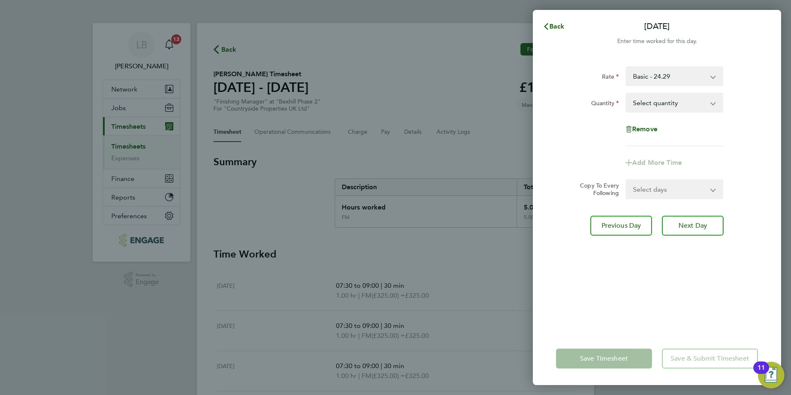
click at [667, 83] on select "Basic - 24.29 FM - 325.00" at bounding box center [669, 76] width 86 height 18
select select "30"
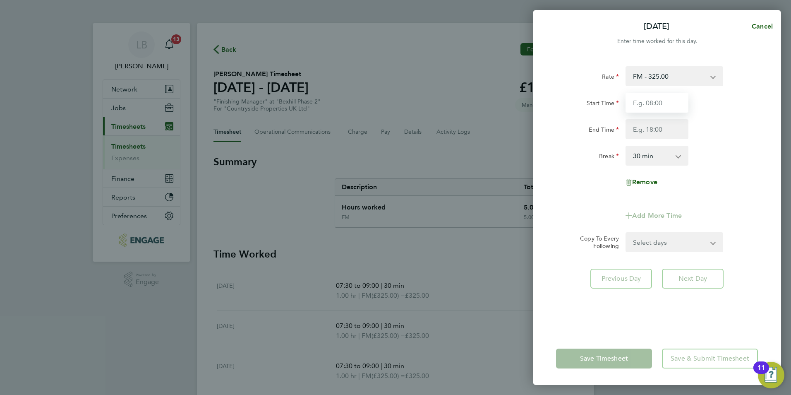
click at [662, 101] on input "Start Time" at bounding box center [656, 103] width 63 height 20
type input "07:30"
type input "09:00"
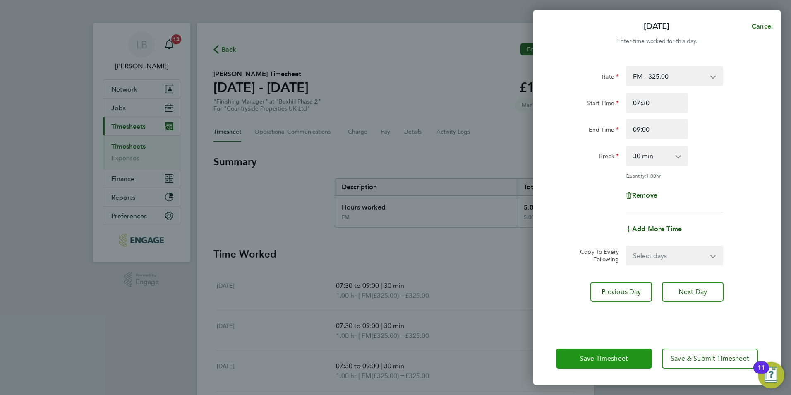
click at [625, 361] on span "Save Timesheet" at bounding box center [604, 358] width 48 height 8
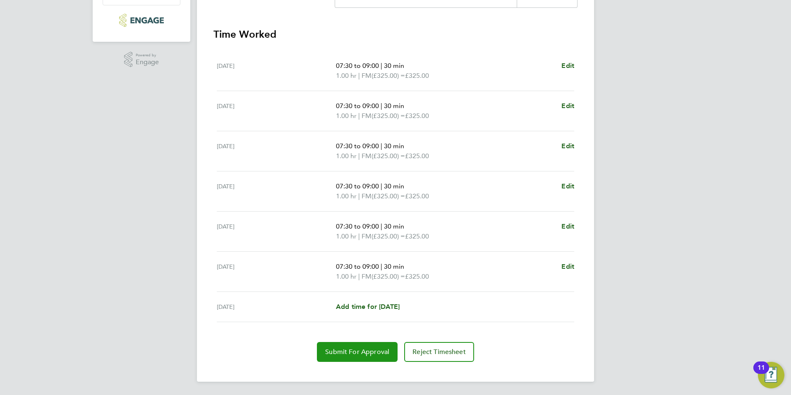
click at [377, 350] on span "Submit For Approval" at bounding box center [357, 351] width 64 height 8
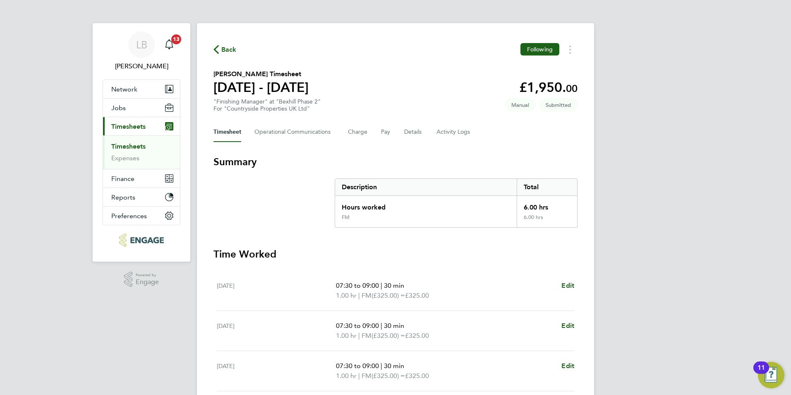
click at [229, 51] on span "Back" at bounding box center [228, 50] width 15 height 10
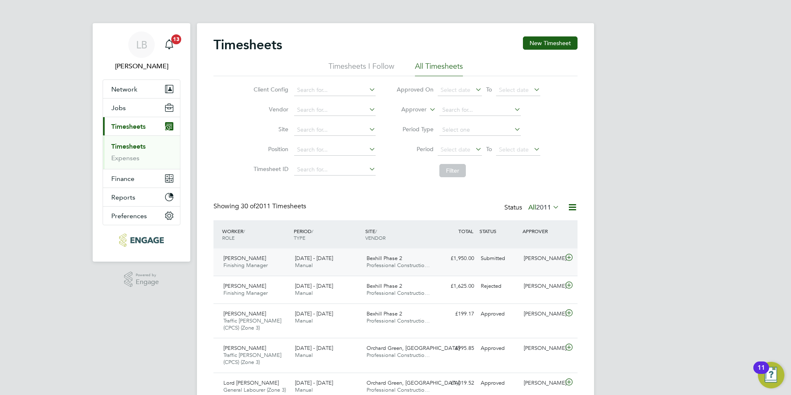
click at [567, 260] on icon at bounding box center [569, 257] width 10 height 7
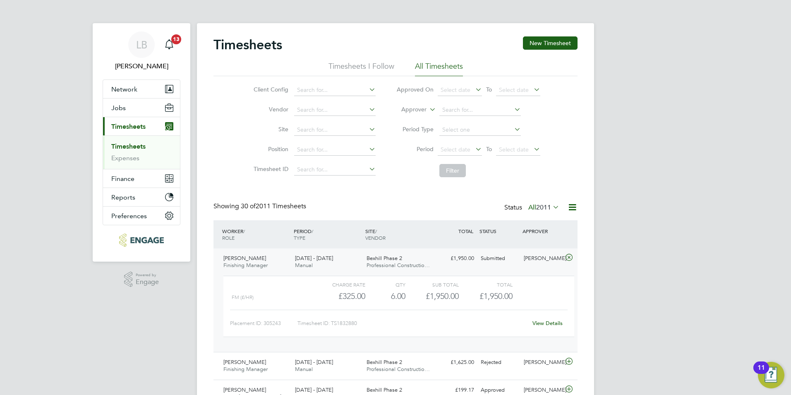
click at [546, 326] on div "View Details" at bounding box center [547, 322] width 41 height 13
click at [545, 324] on link "View Details" at bounding box center [547, 322] width 30 height 7
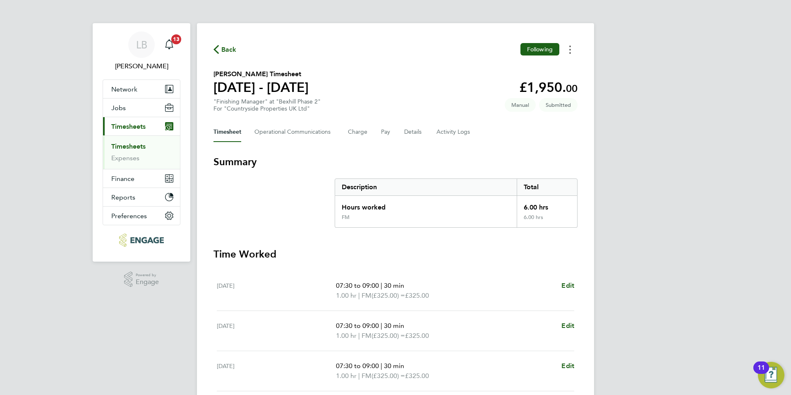
click at [570, 54] on button "Timesheets Menu" at bounding box center [570, 49] width 15 height 13
click at [412, 132] on button "Details" at bounding box center [413, 132] width 19 height 20
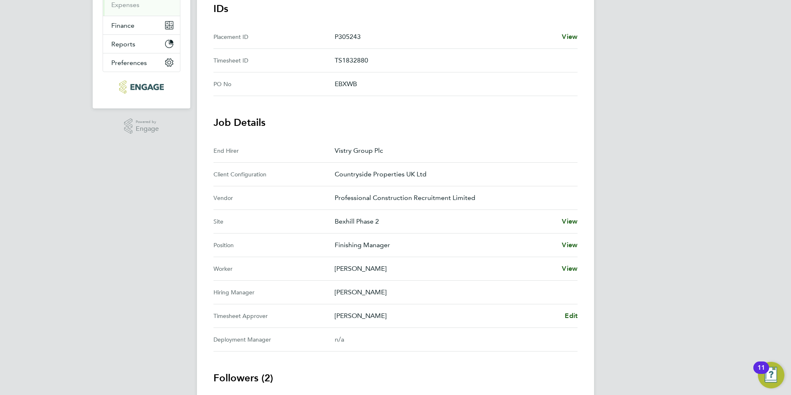
scroll to position [165, 0]
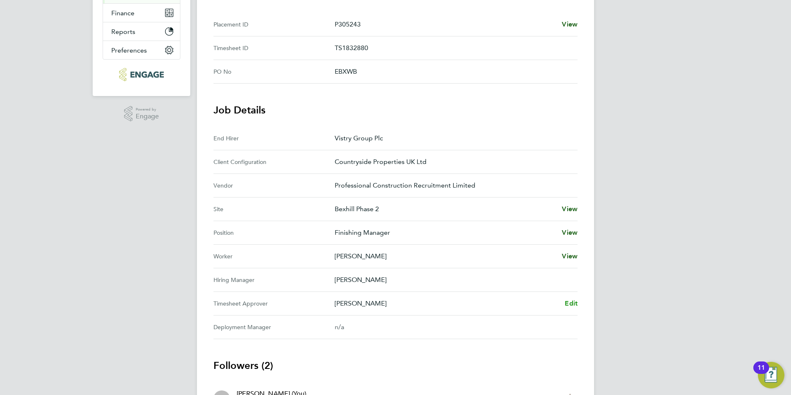
click at [567, 303] on span "Edit" at bounding box center [571, 303] width 13 height 8
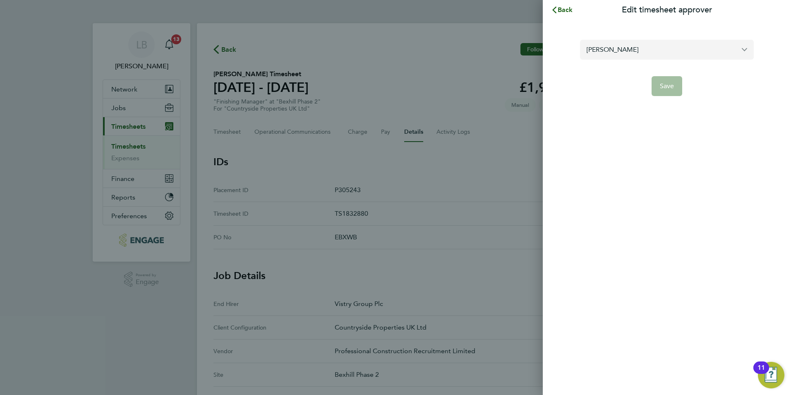
click at [603, 51] on input "[PERSON_NAME]" at bounding box center [667, 49] width 174 height 19
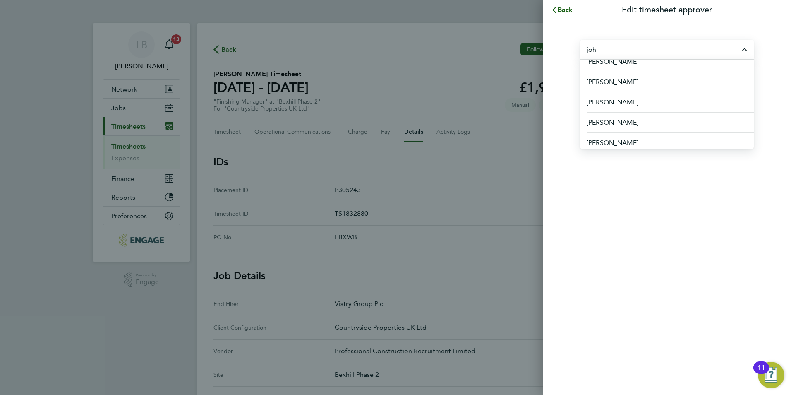
scroll to position [151, 0]
click at [615, 115] on li "[PERSON_NAME]" at bounding box center [667, 121] width 174 height 20
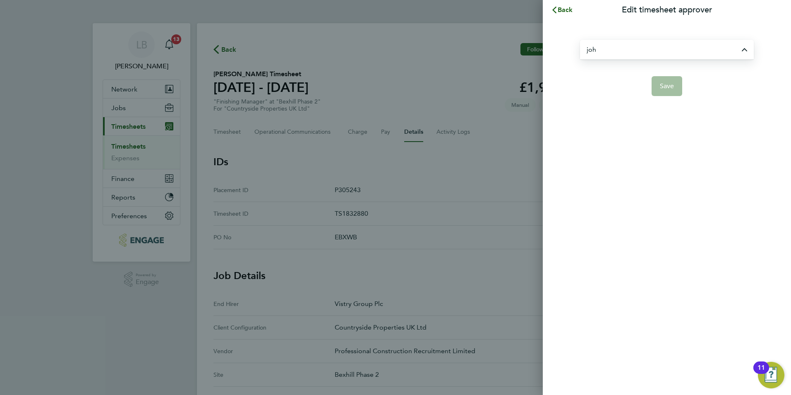
type input "[PERSON_NAME]"
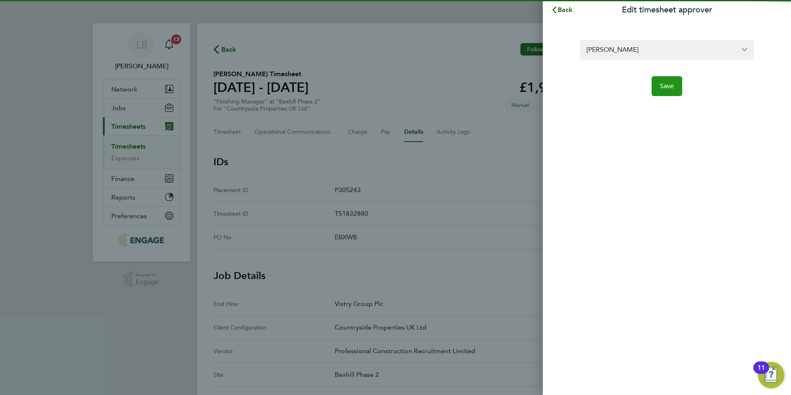
click at [671, 89] on span "Save" at bounding box center [667, 86] width 14 height 8
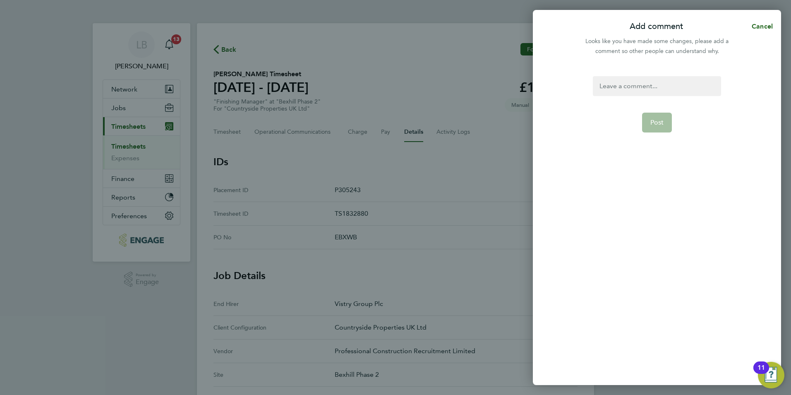
click at [653, 84] on div at bounding box center [657, 86] width 128 height 20
click at [656, 128] on button "Post" at bounding box center [657, 123] width 30 height 20
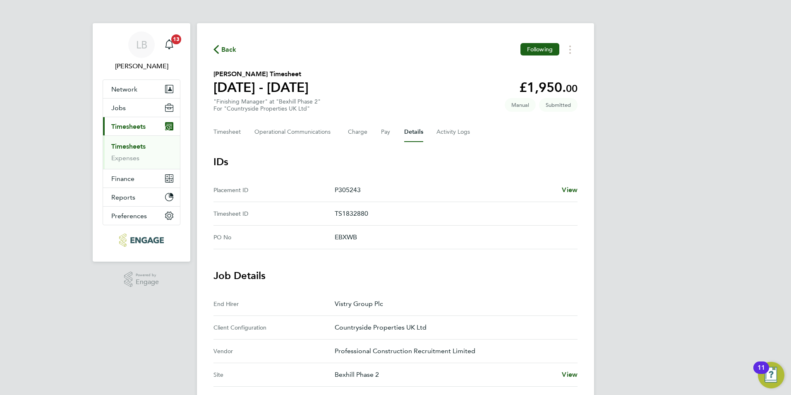
click at [225, 48] on span "Back" at bounding box center [228, 50] width 15 height 10
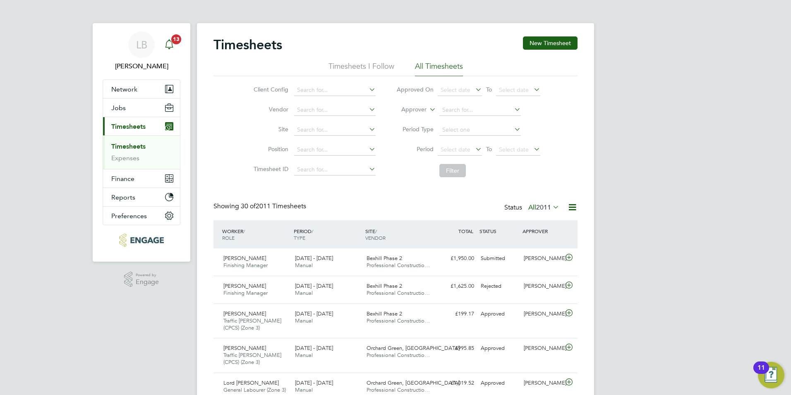
click at [176, 45] on app-nav-user-info "LB [PERSON_NAME] Notifications 13" at bounding box center [142, 51] width 78 height 56
click at [174, 46] on icon "Main navigation" at bounding box center [169, 44] width 10 height 10
